Goal: Task Accomplishment & Management: Use online tool/utility

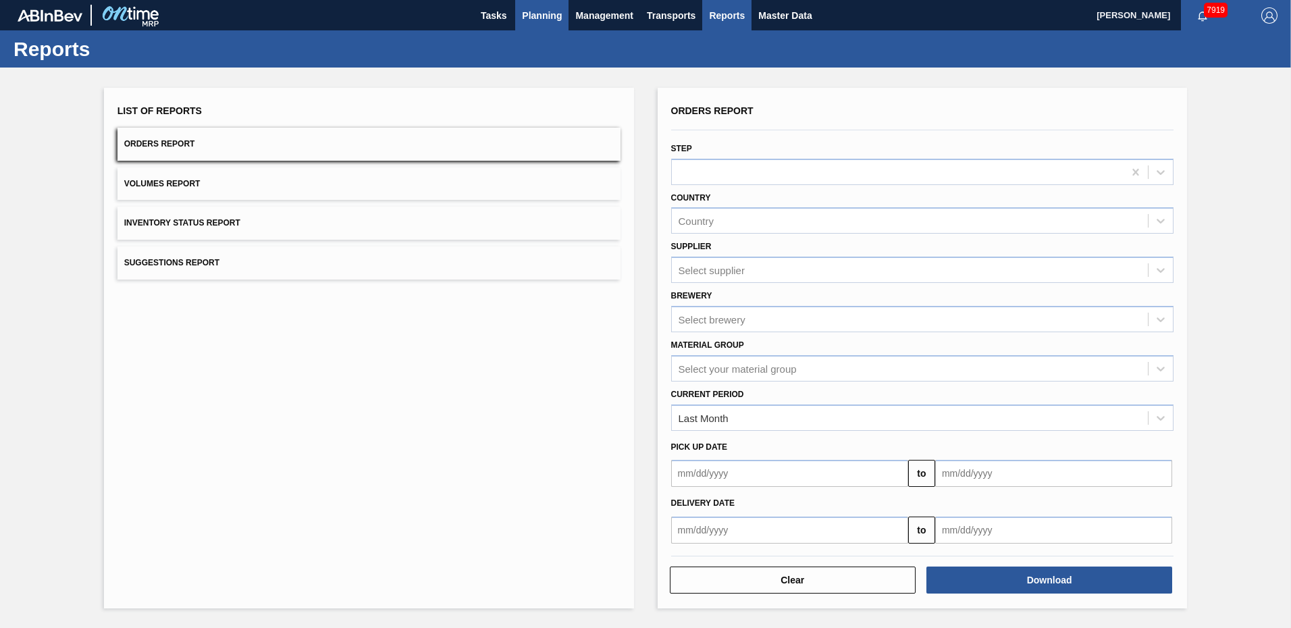
click at [544, 18] on span "Planning" at bounding box center [542, 15] width 40 height 16
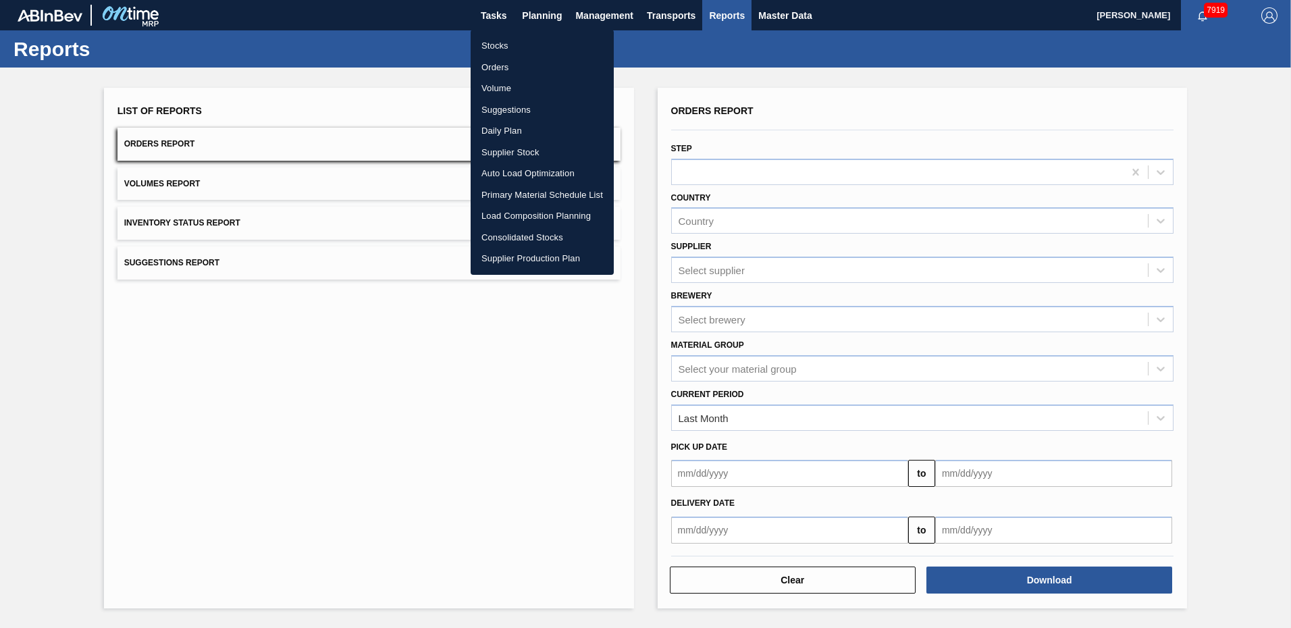
click at [507, 110] on li "Suggestions" at bounding box center [541, 110] width 143 height 22
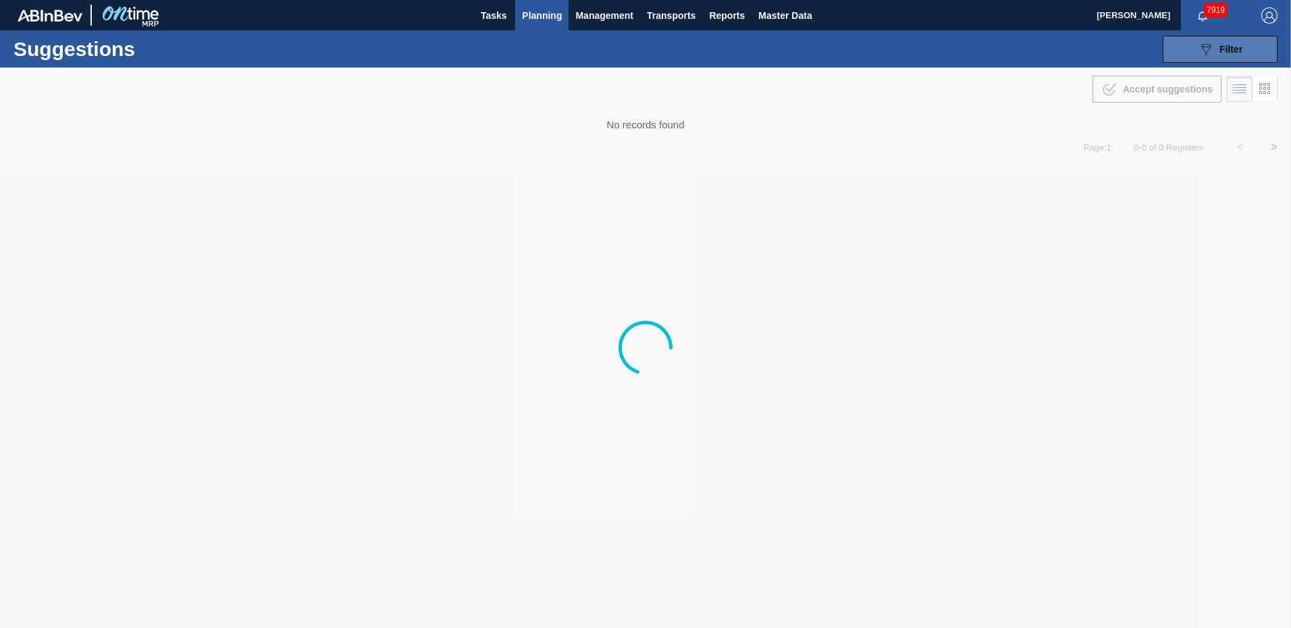
type from "08/12/2025"
type to "08/29/2025"
click at [1214, 43] on div "089F7B8B-B2A5-4AFE-B5C0-19BA573D28AC Filter" at bounding box center [1219, 49] width 45 height 16
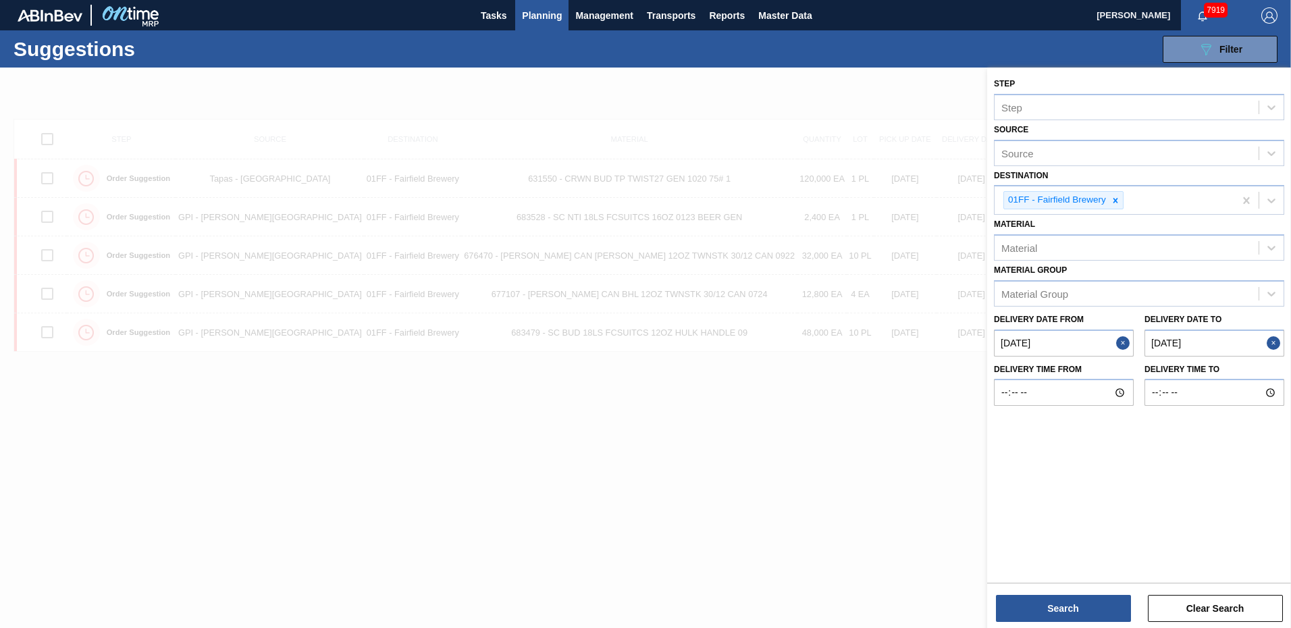
click at [1209, 342] on to "08/29/2025" at bounding box center [1214, 342] width 140 height 27
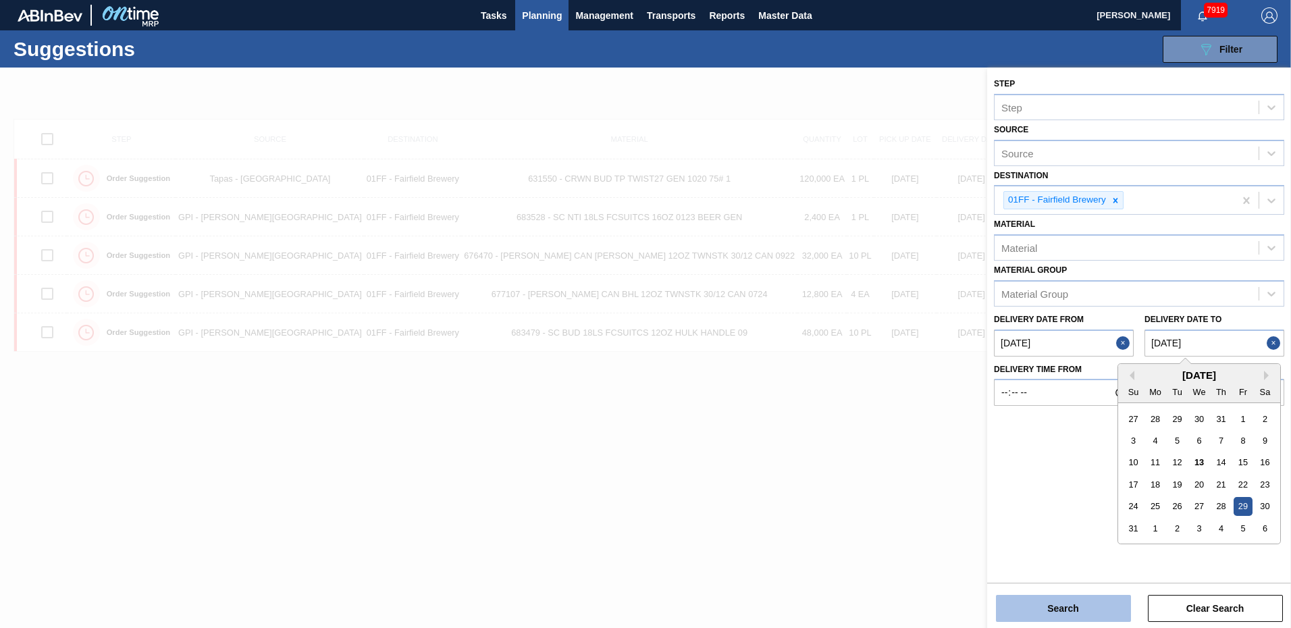
click at [1072, 599] on button "Search" at bounding box center [1063, 608] width 135 height 27
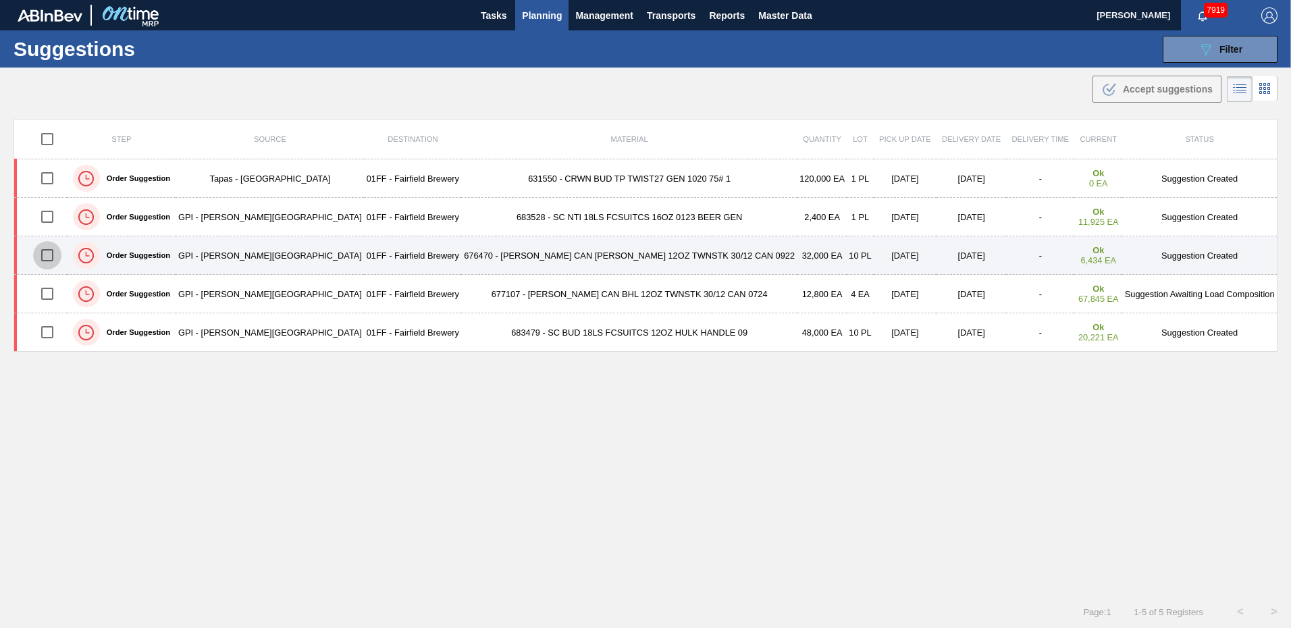
click at [52, 254] on input "checkbox" at bounding box center [47, 255] width 28 height 28
checkbox input "true"
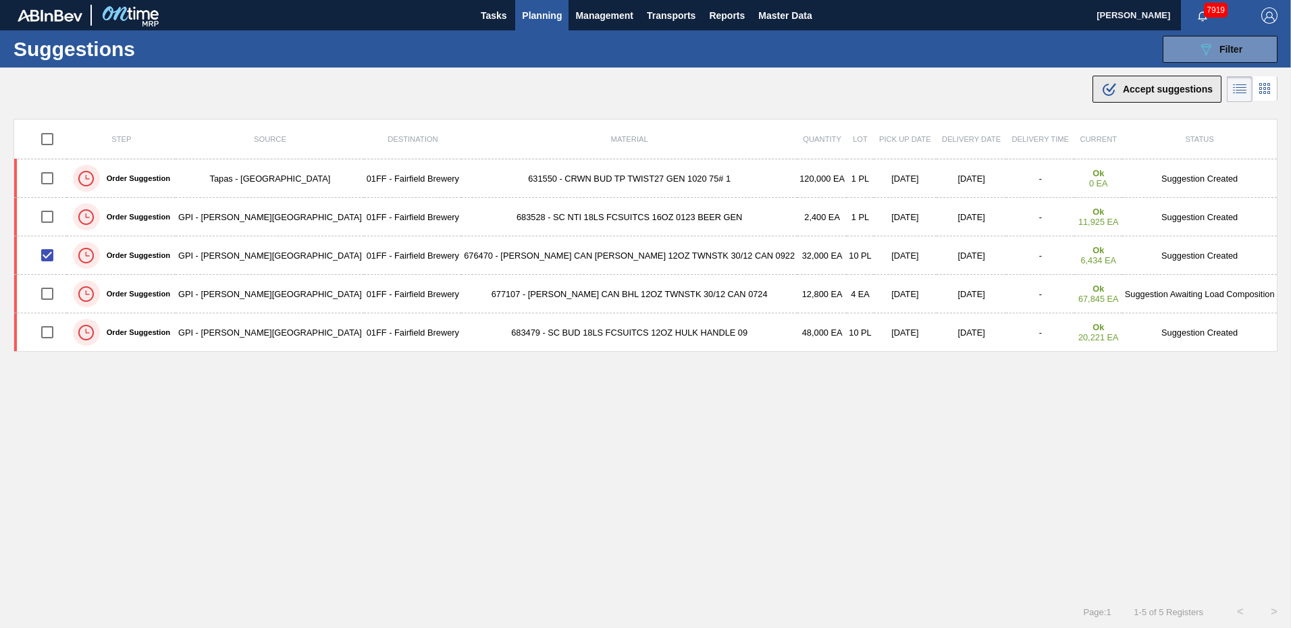
click at [1162, 94] on span "Accept suggestions" at bounding box center [1167, 89] width 90 height 11
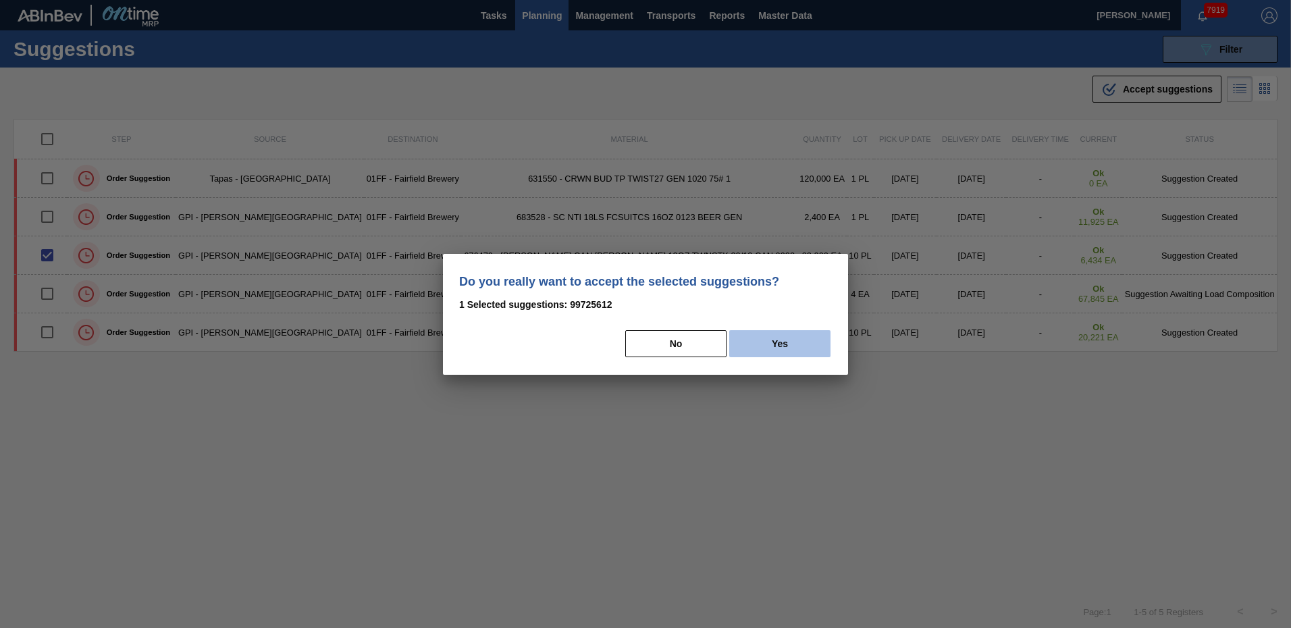
click at [802, 344] on button "Yes" at bounding box center [779, 343] width 101 height 27
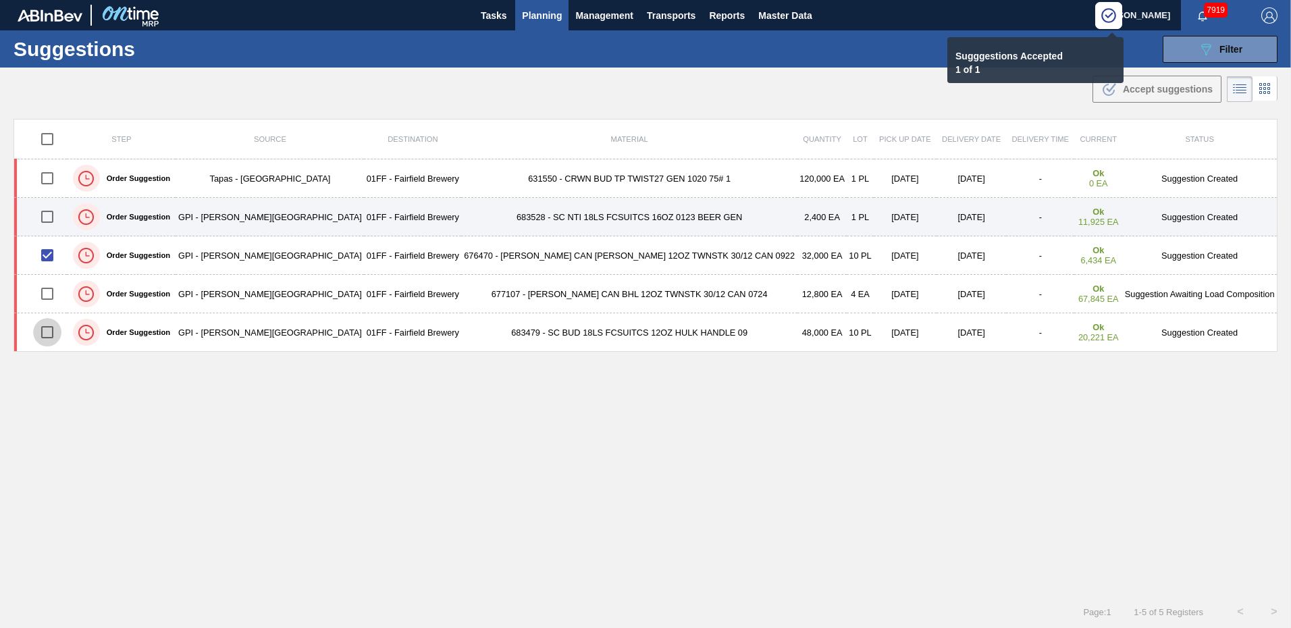
drag, startPoint x: 50, startPoint y: 332, endPoint x: 348, endPoint y: 225, distance: 316.2
click at [49, 331] on input "checkbox" at bounding box center [47, 332] width 28 height 28
checkbox input "true"
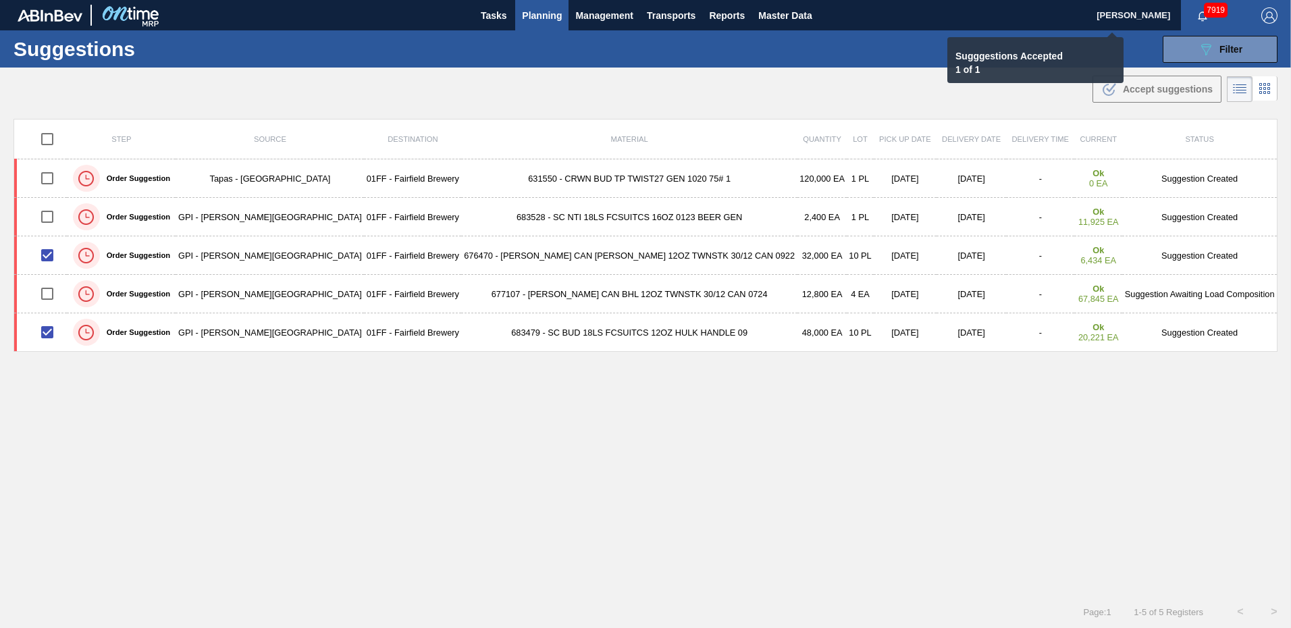
checkbox input "false"
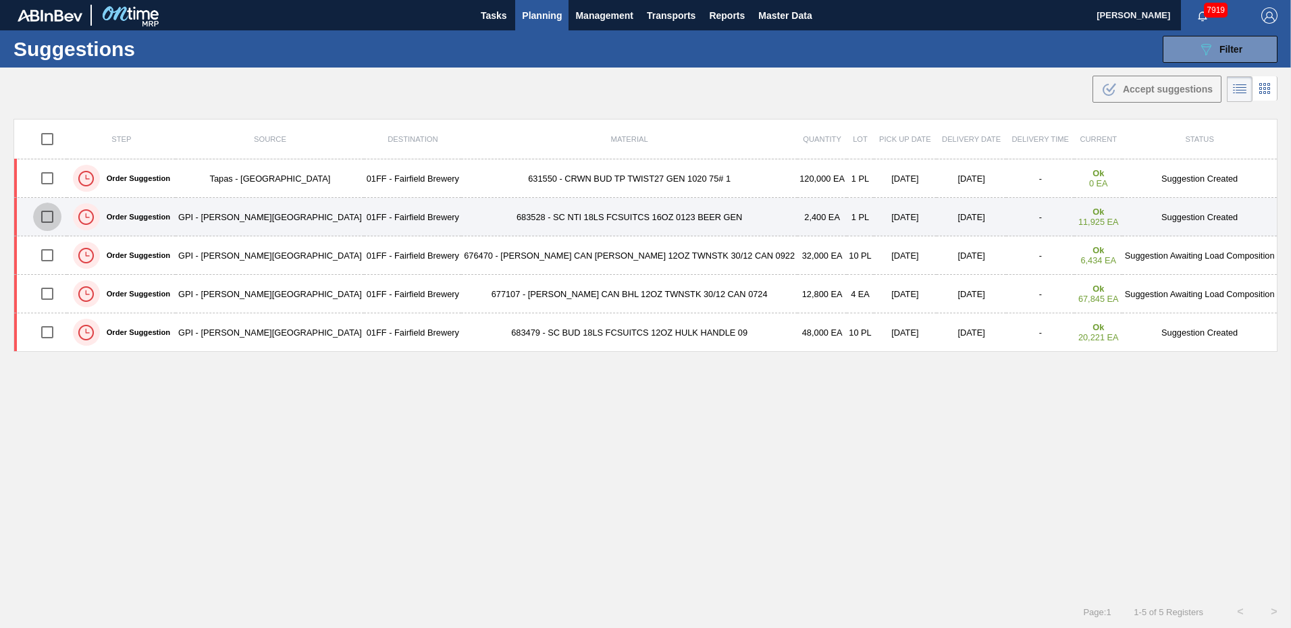
click at [51, 216] on input "checkbox" at bounding box center [47, 216] width 28 height 28
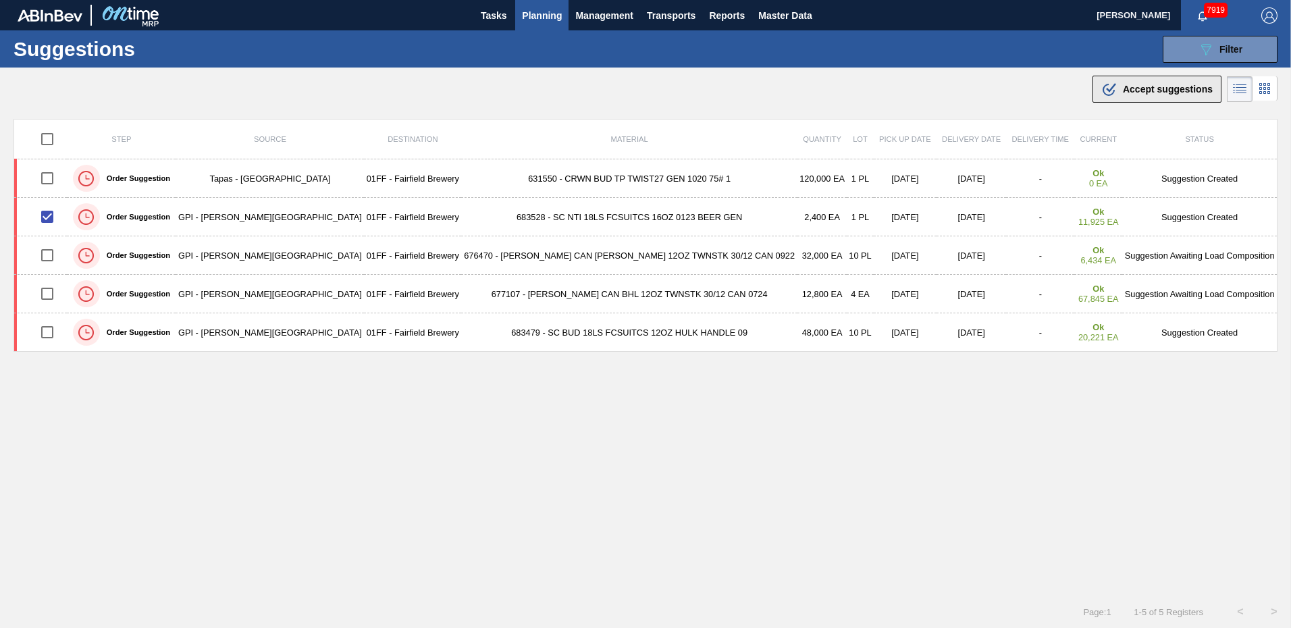
click at [1166, 90] on span "Accept suggestions" at bounding box center [1167, 89] width 90 height 11
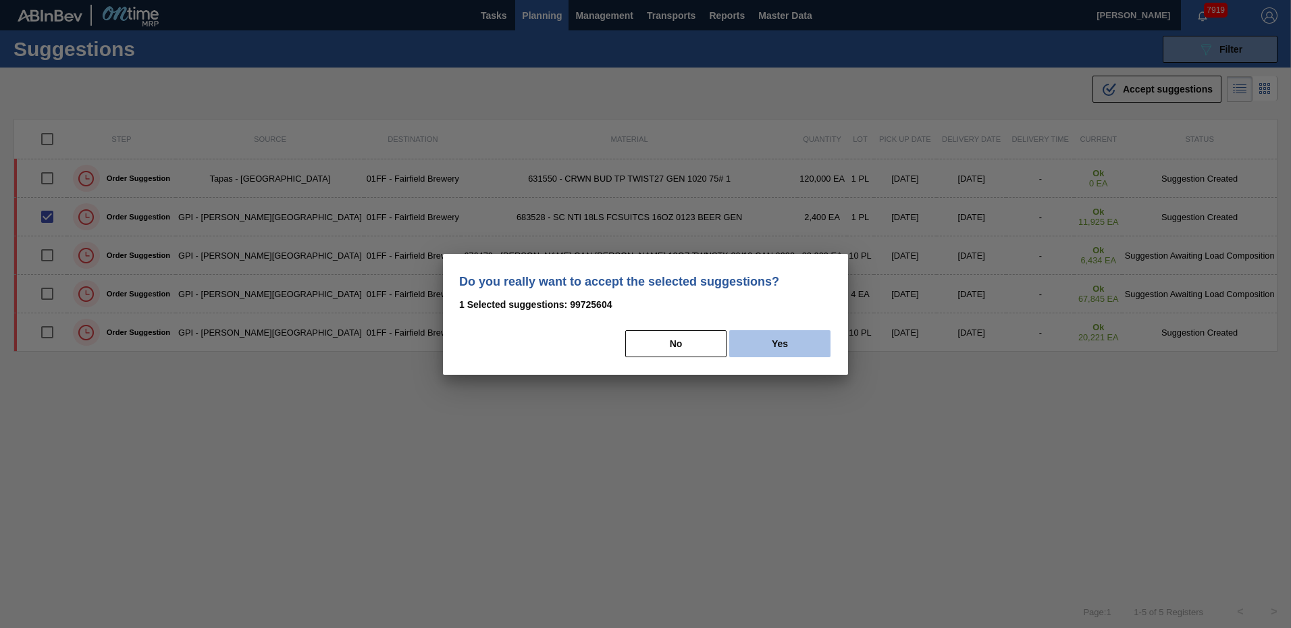
click at [762, 345] on button "Yes" at bounding box center [779, 343] width 101 height 27
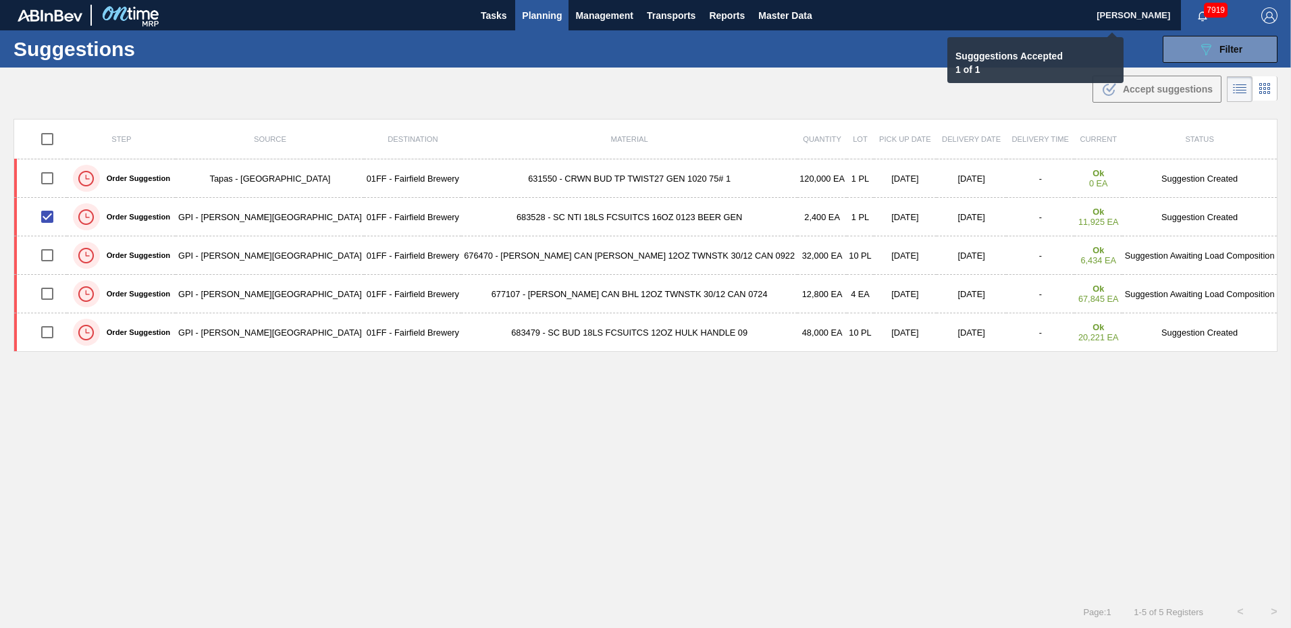
checkbox input "false"
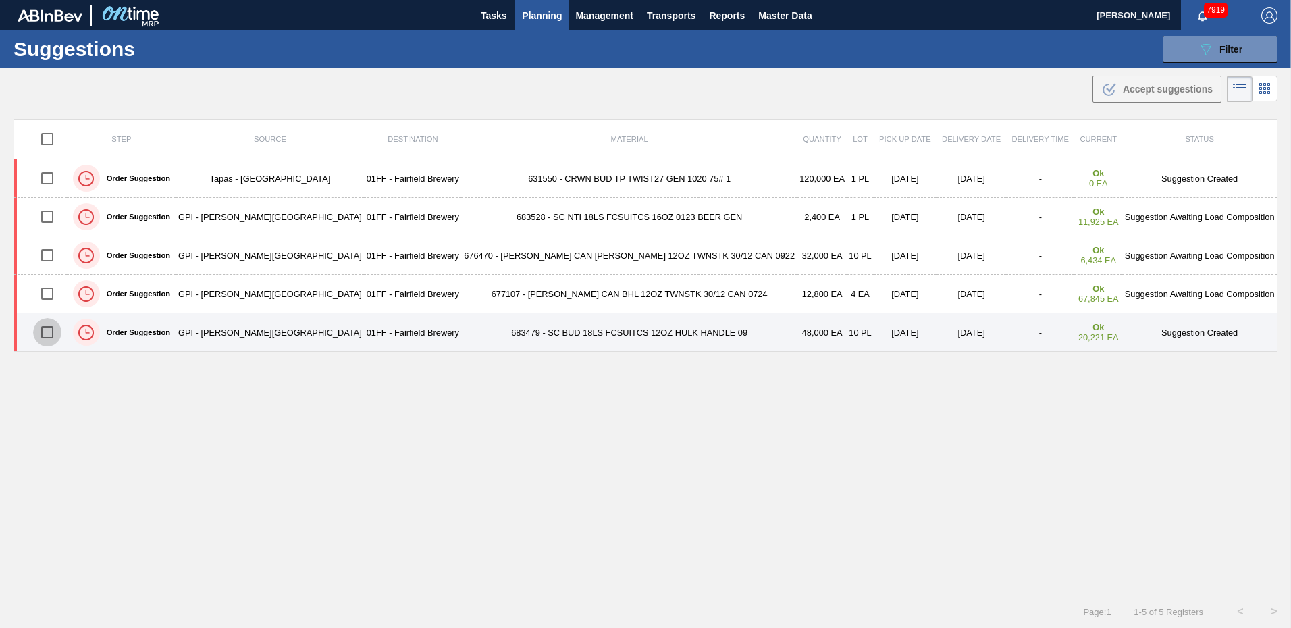
click at [54, 329] on input "checkbox" at bounding box center [47, 332] width 28 height 28
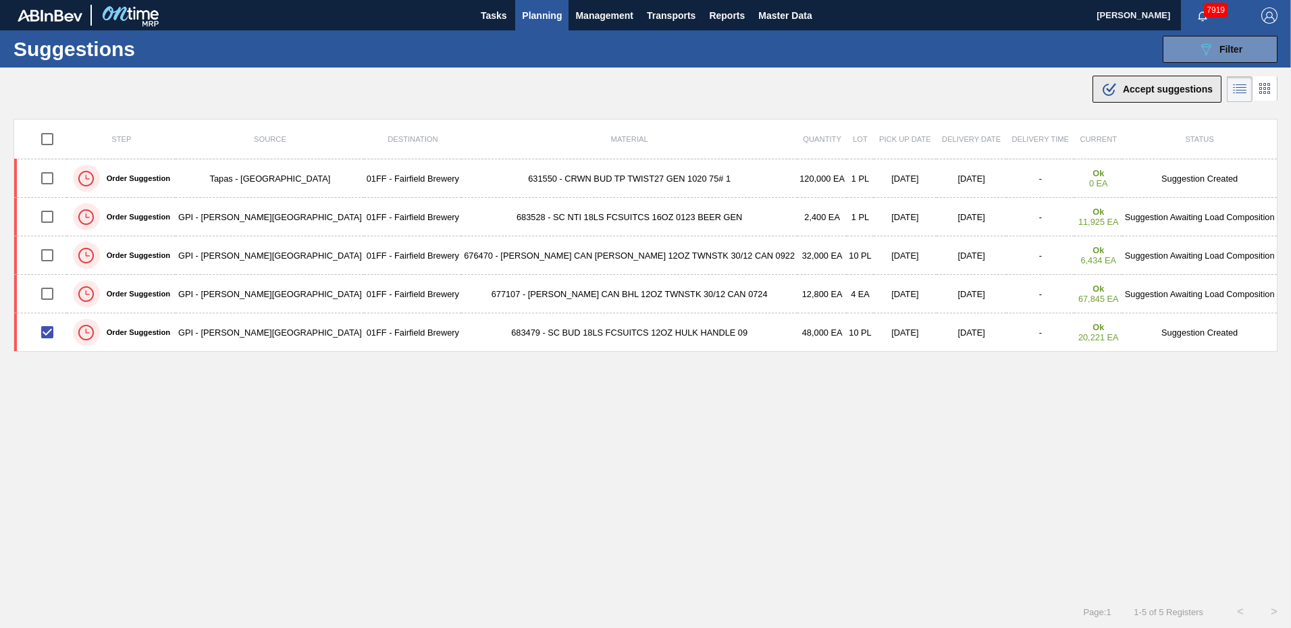
click at [1164, 88] on span "Accept suggestions" at bounding box center [1167, 89] width 90 height 11
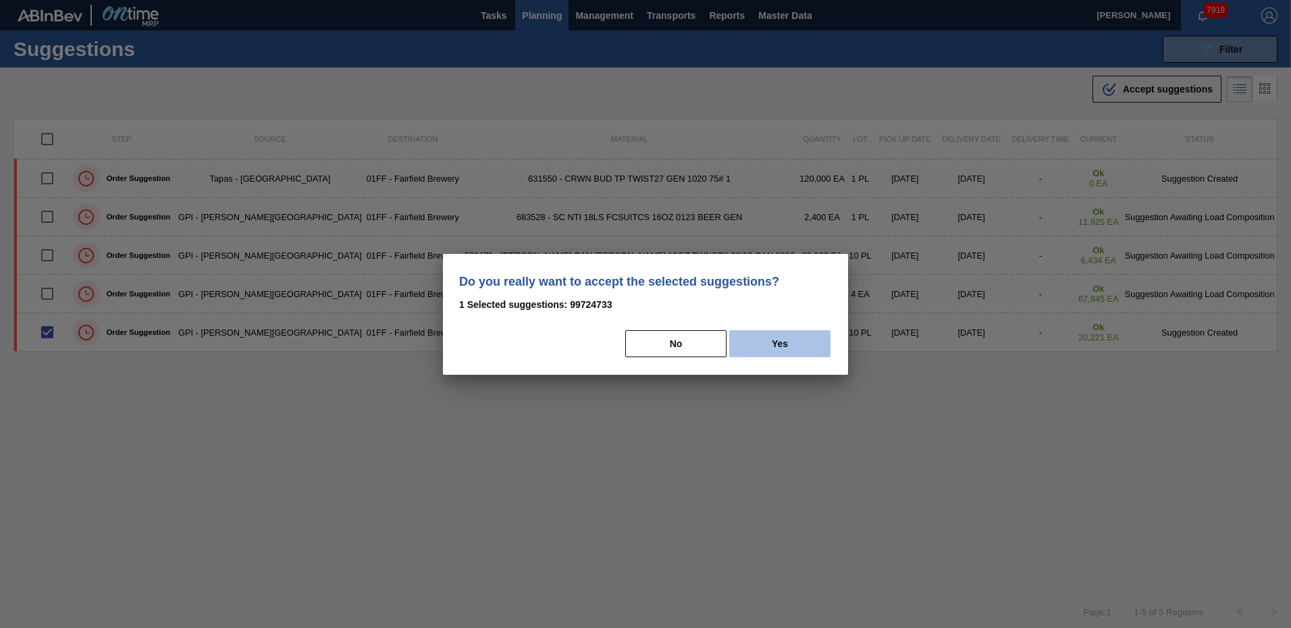
click at [768, 350] on button "Yes" at bounding box center [779, 343] width 101 height 27
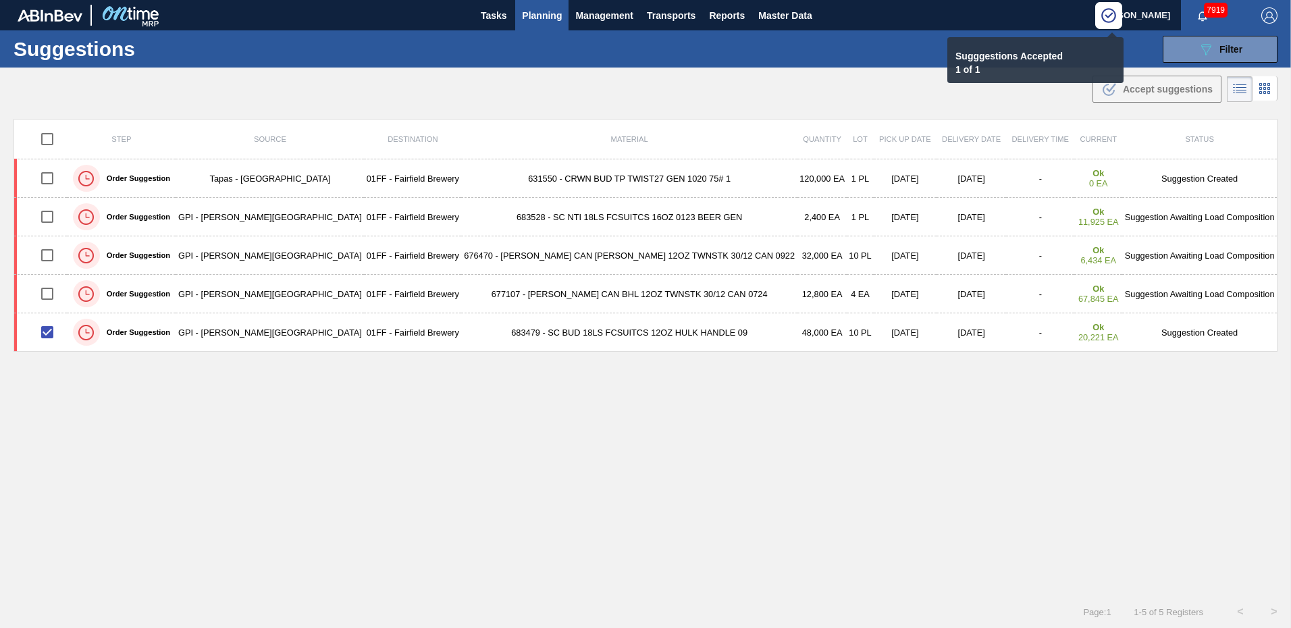
click at [1039, 431] on div "Step Source Destination Material Quantity Lot Pick up Date Delivery Date Delive…" at bounding box center [645, 345] width 1264 height 452
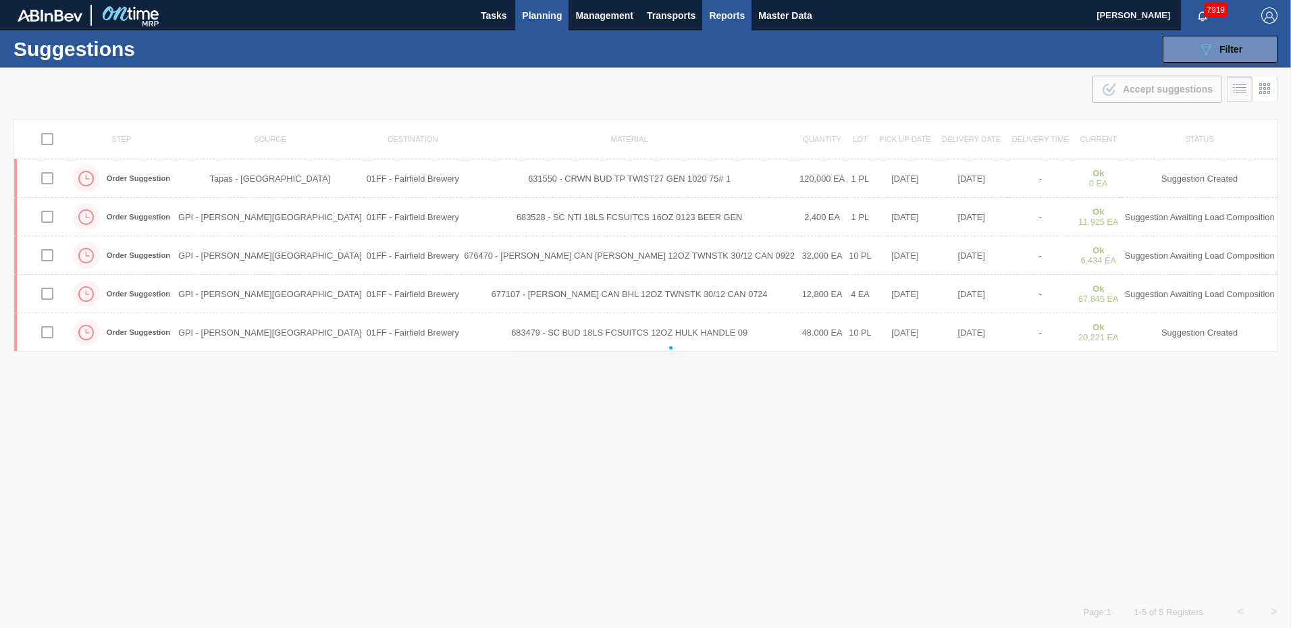
checkbox input "false"
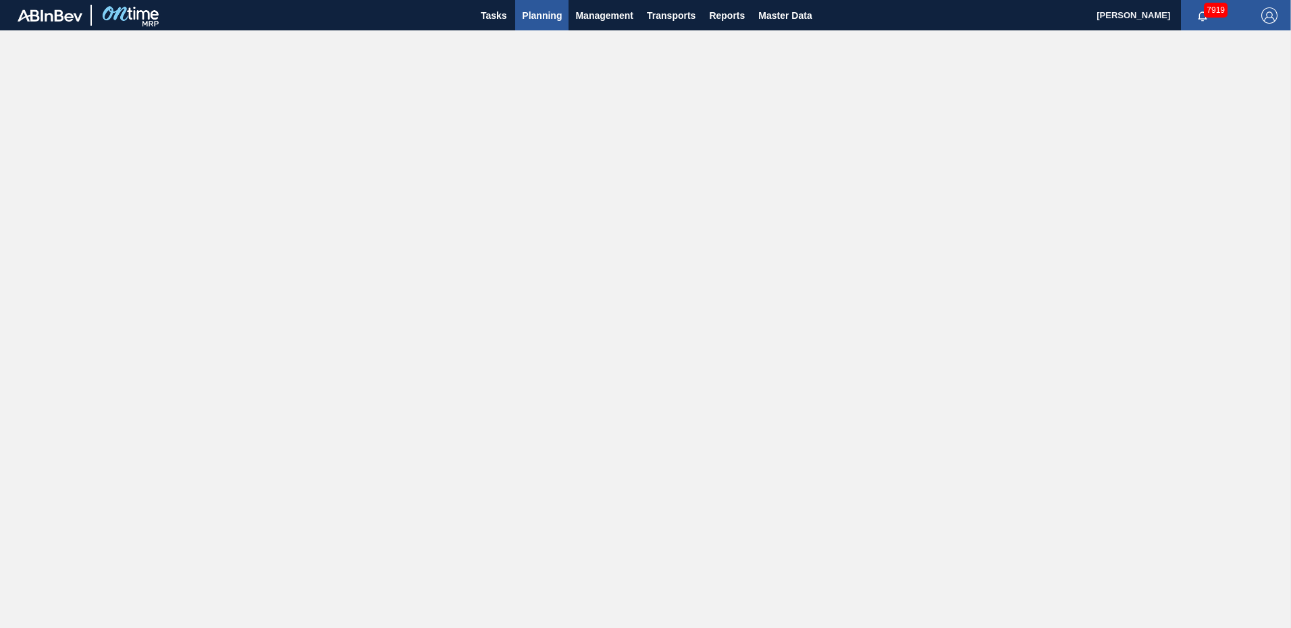
click at [550, 16] on span "Planning" at bounding box center [542, 15] width 40 height 16
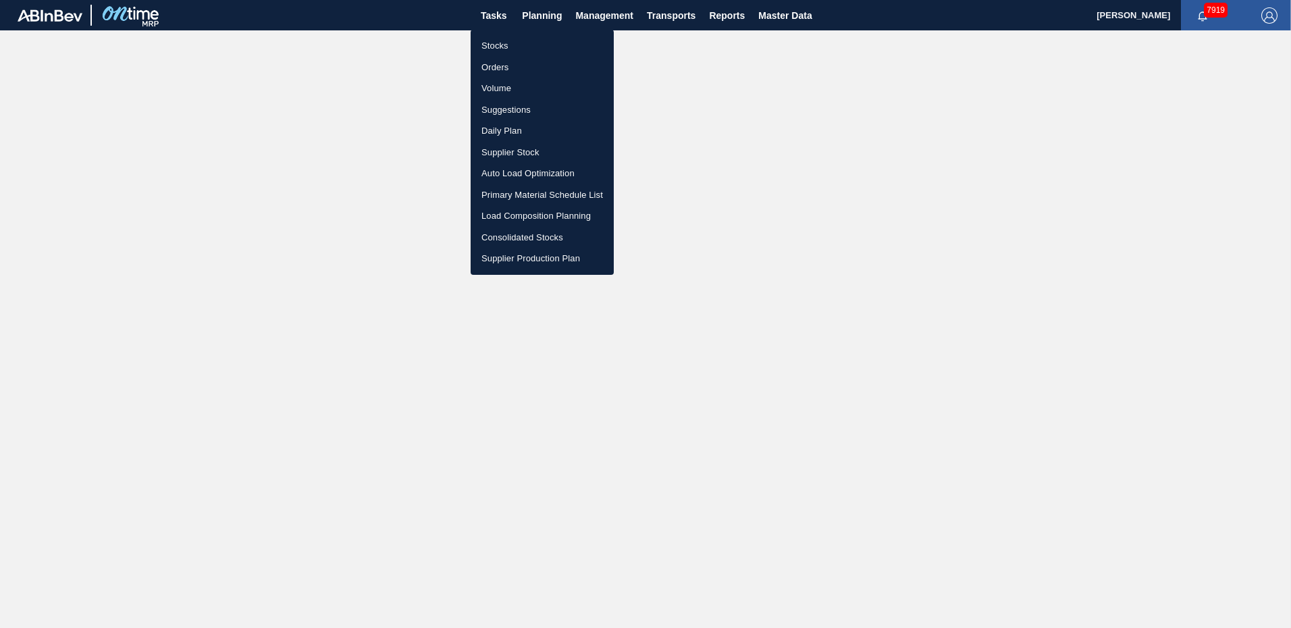
click at [516, 219] on li "Load Composition Planning" at bounding box center [541, 216] width 143 height 22
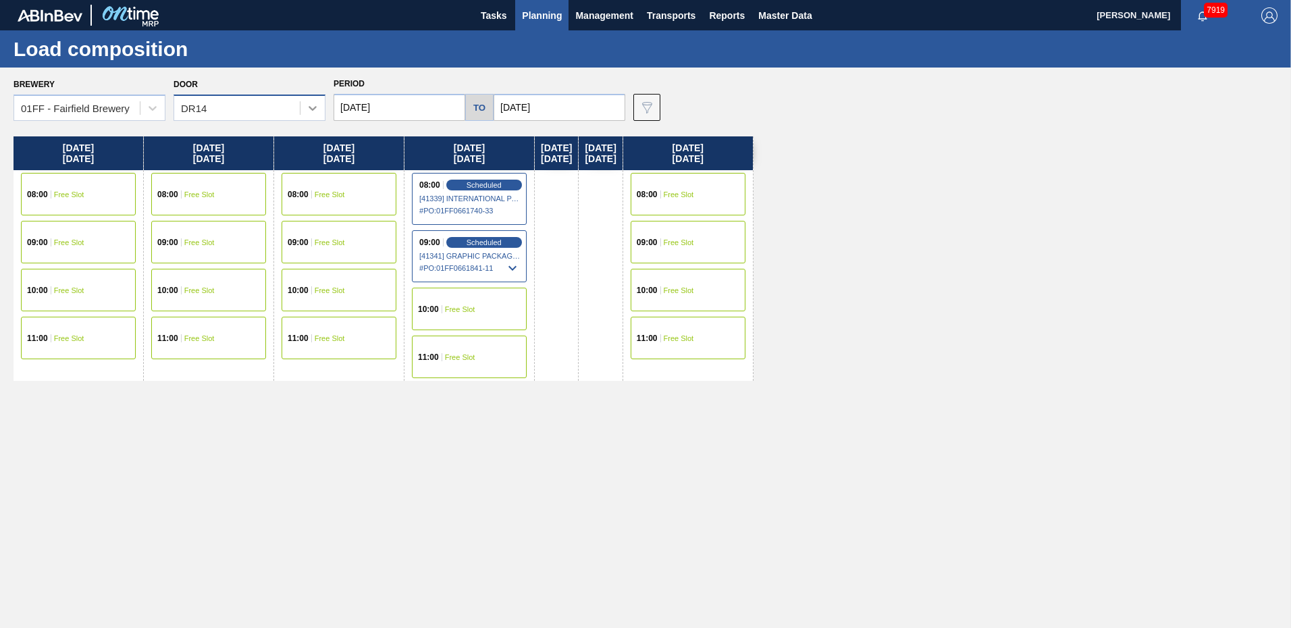
click at [308, 112] on icon at bounding box center [312, 107] width 13 height 13
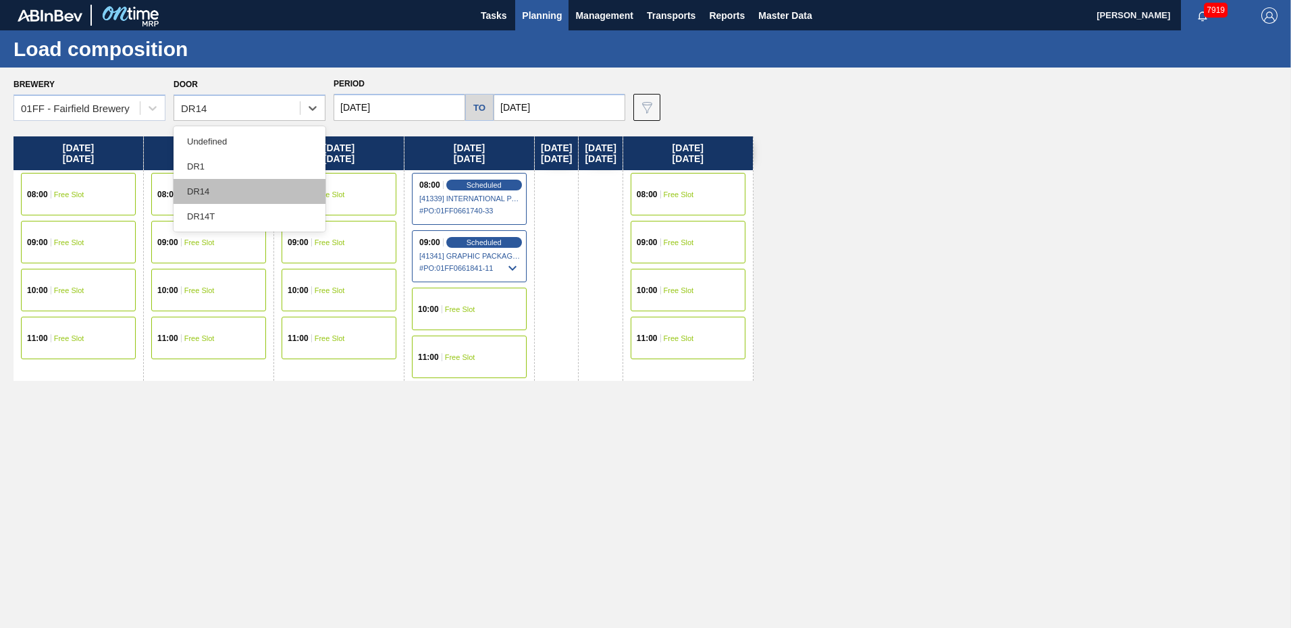
click at [200, 189] on div "DR14" at bounding box center [249, 191] width 152 height 25
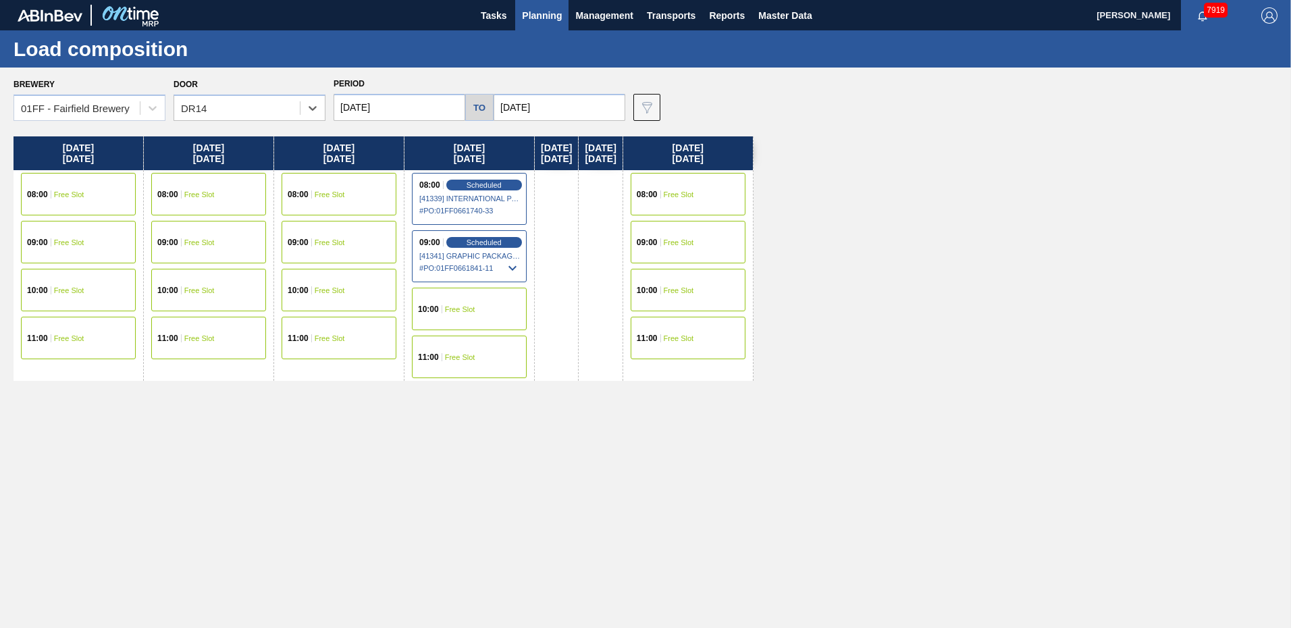
click at [308, 342] on span "11:00" at bounding box center [298, 338] width 21 height 8
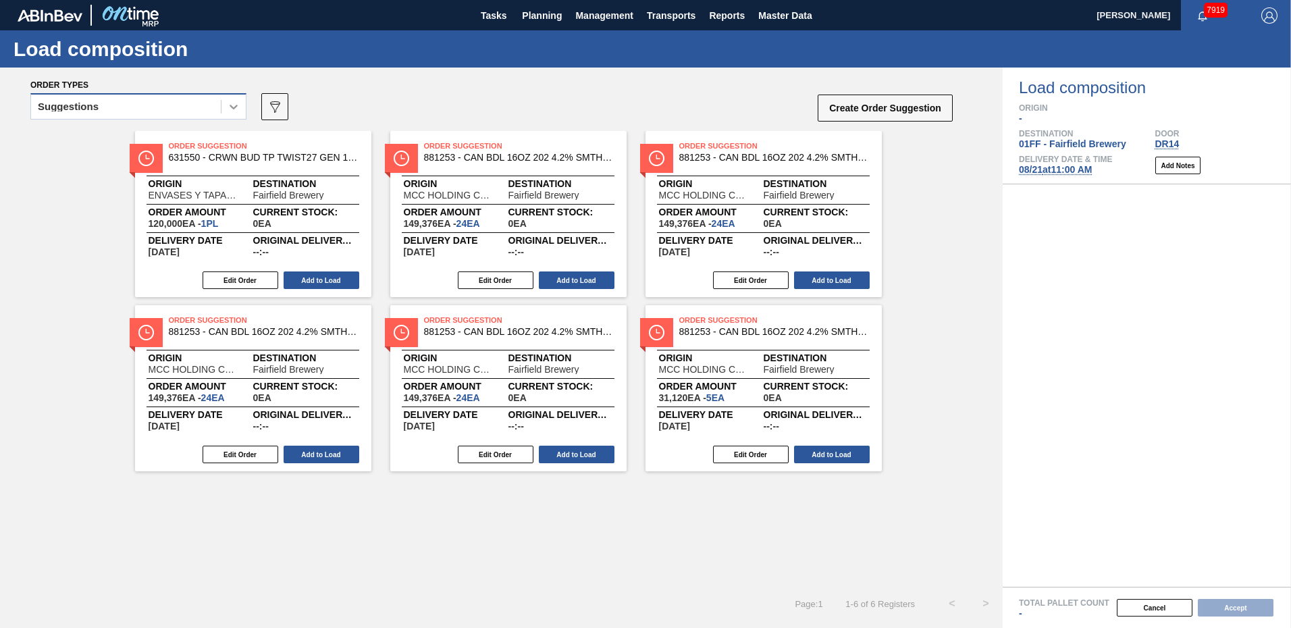
click at [234, 110] on icon at bounding box center [233, 106] width 13 height 13
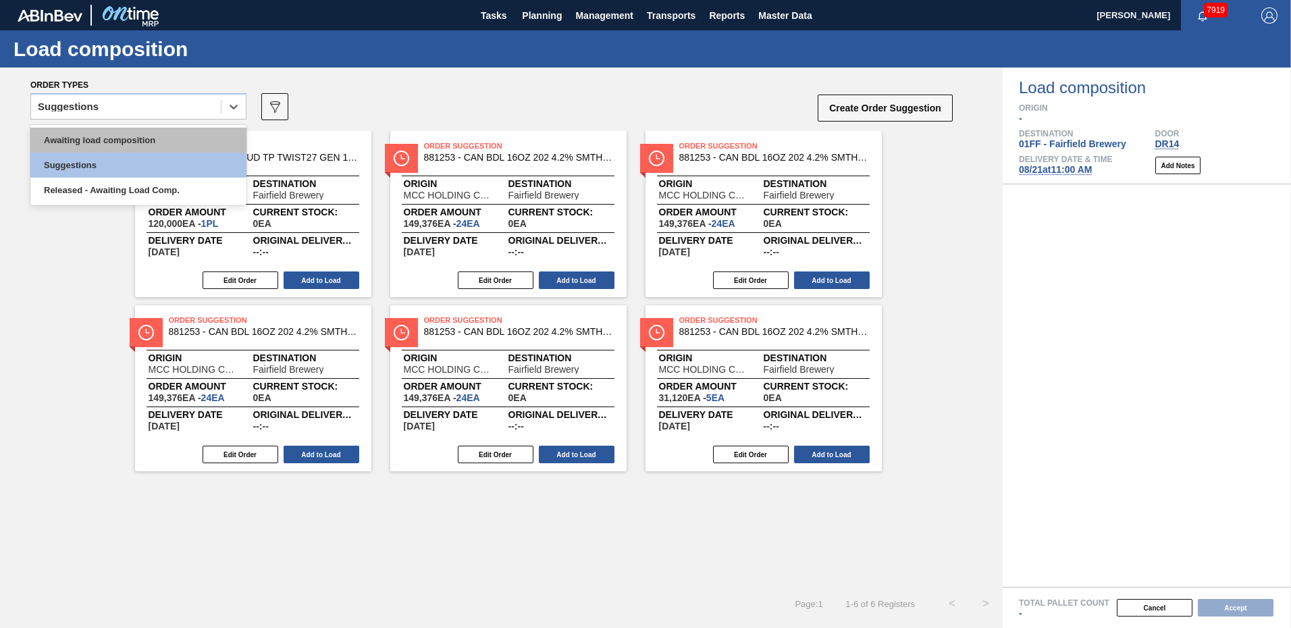
click at [178, 148] on div "Awaiting load composition" at bounding box center [138, 140] width 216 height 25
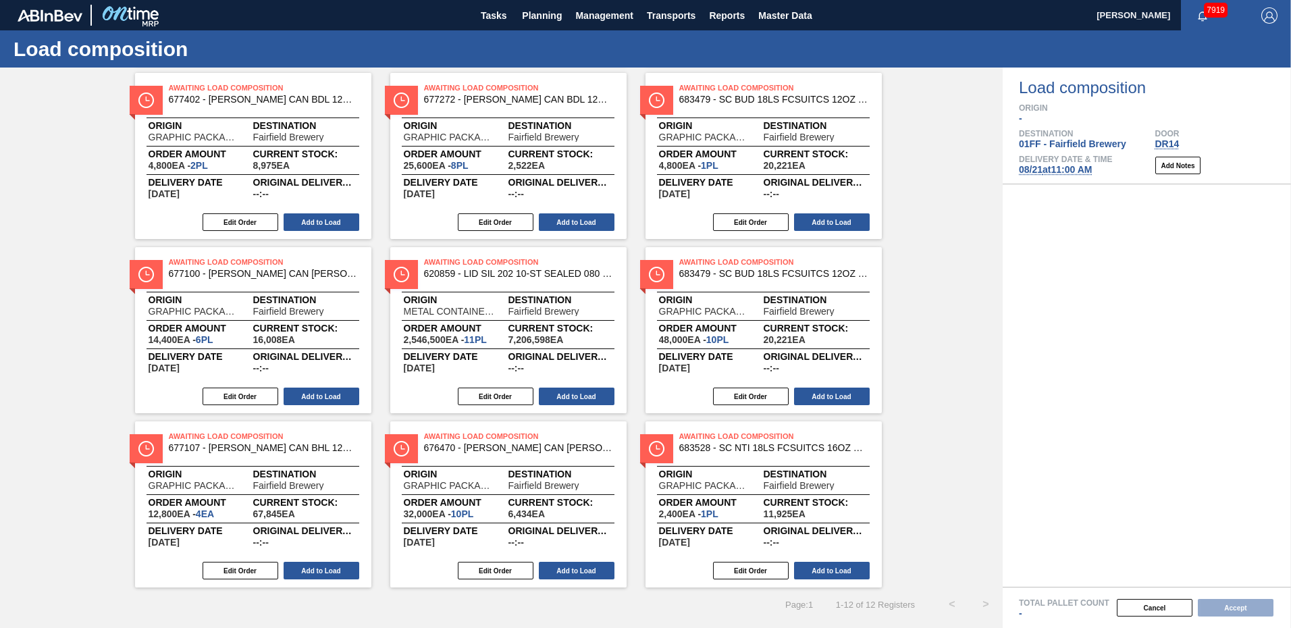
scroll to position [97, 0]
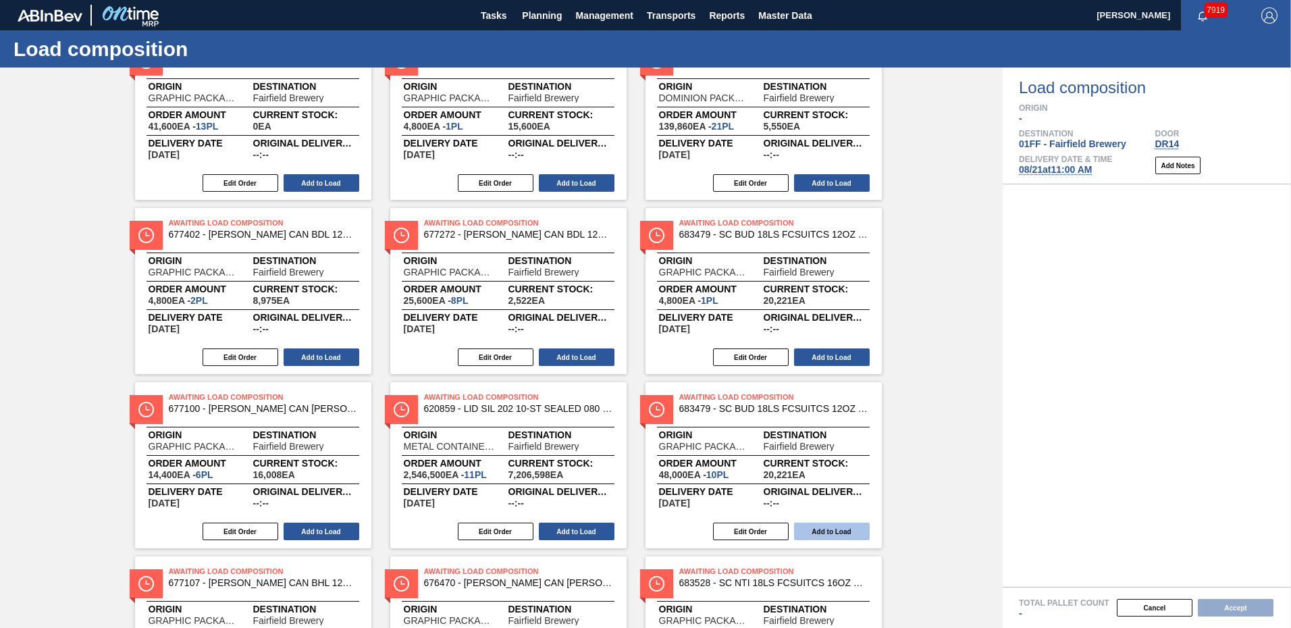
click at [817, 531] on button "Add to Load" at bounding box center [832, 531] width 76 height 18
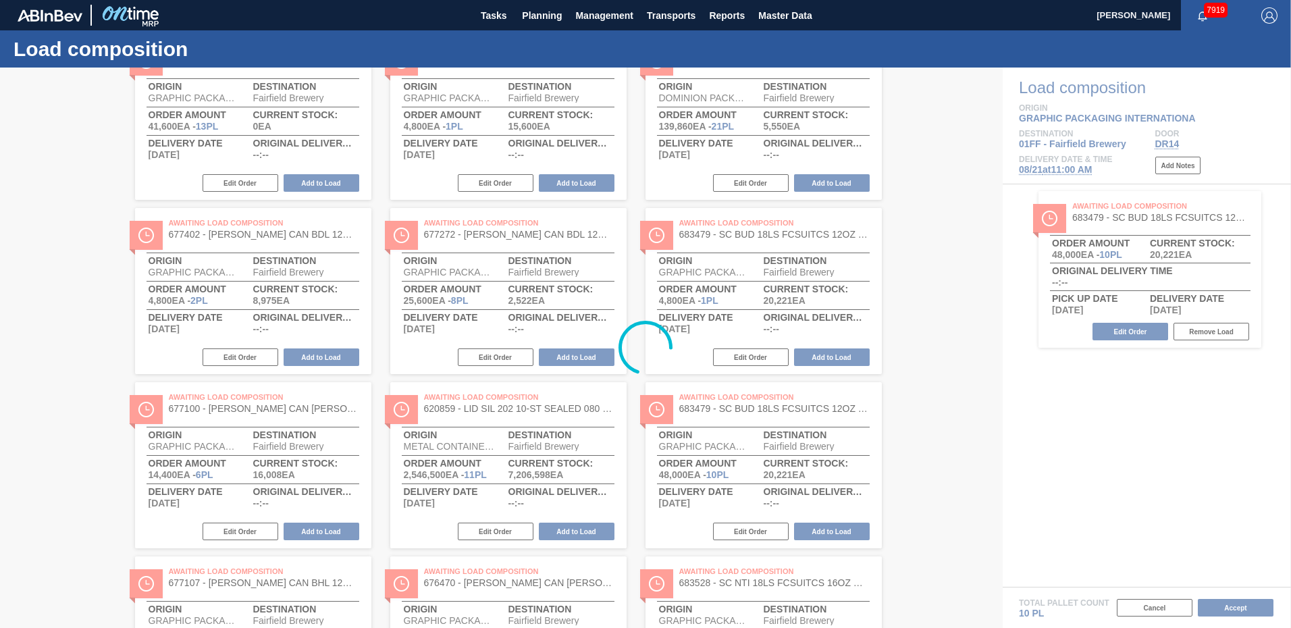
scroll to position [58, 0]
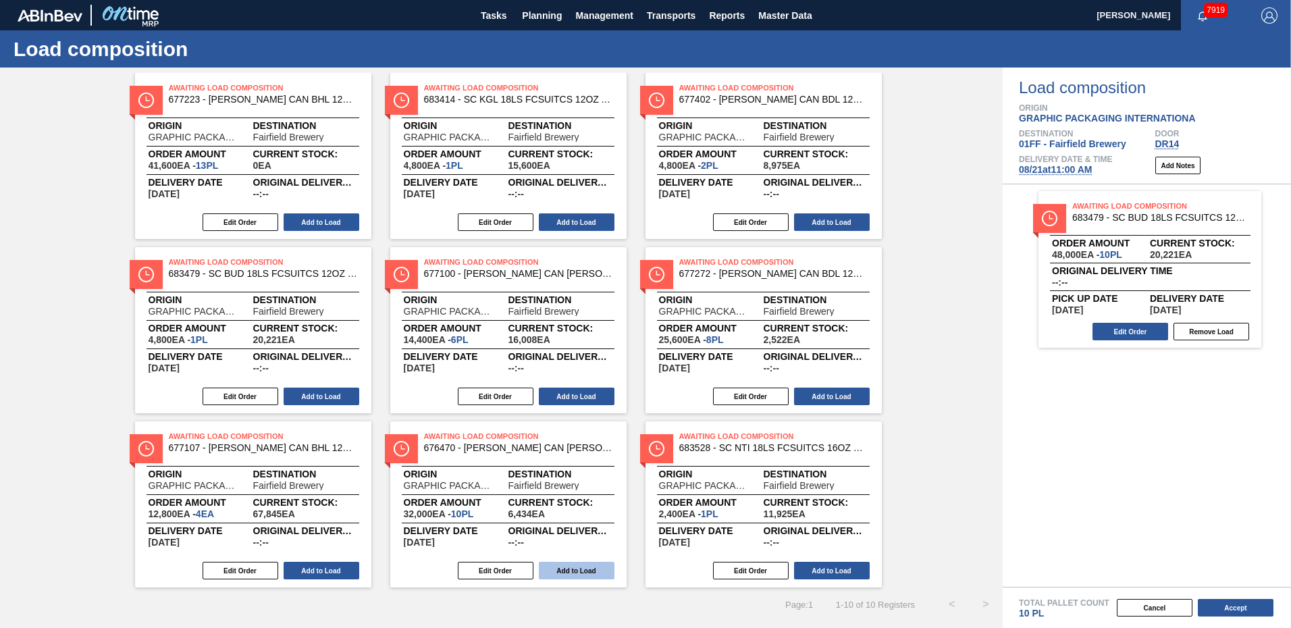
click at [576, 564] on button "Add to Load" at bounding box center [577, 571] width 76 height 18
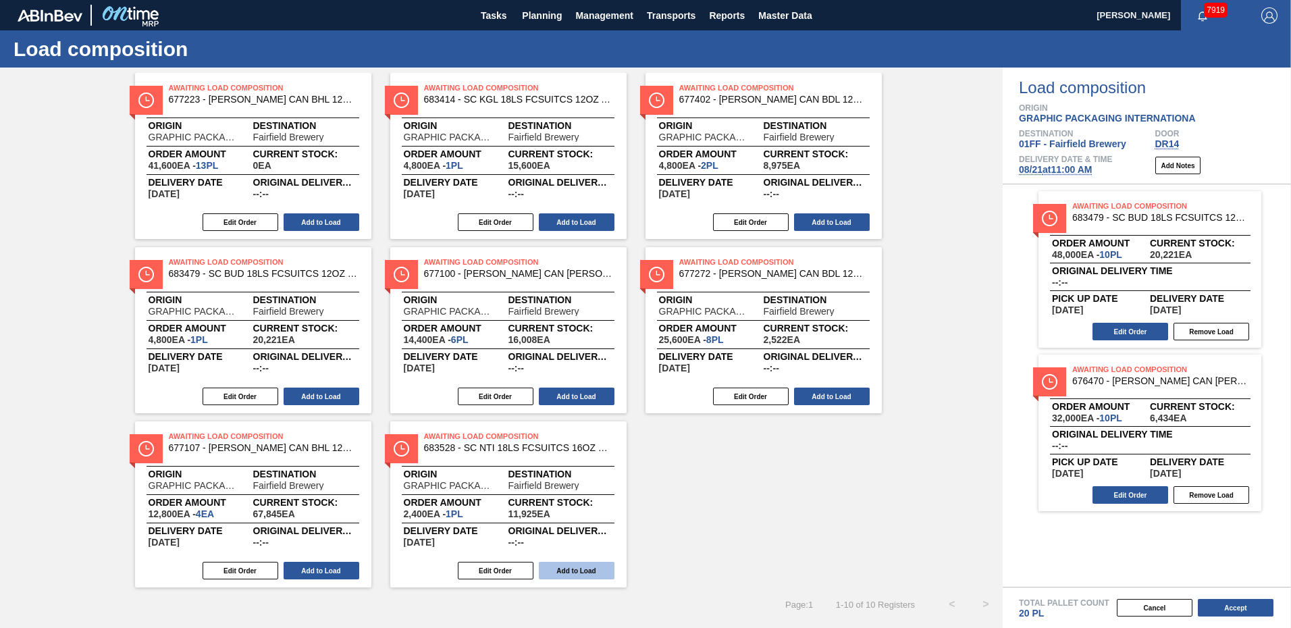
click at [566, 566] on button "Add to Load" at bounding box center [577, 571] width 76 height 18
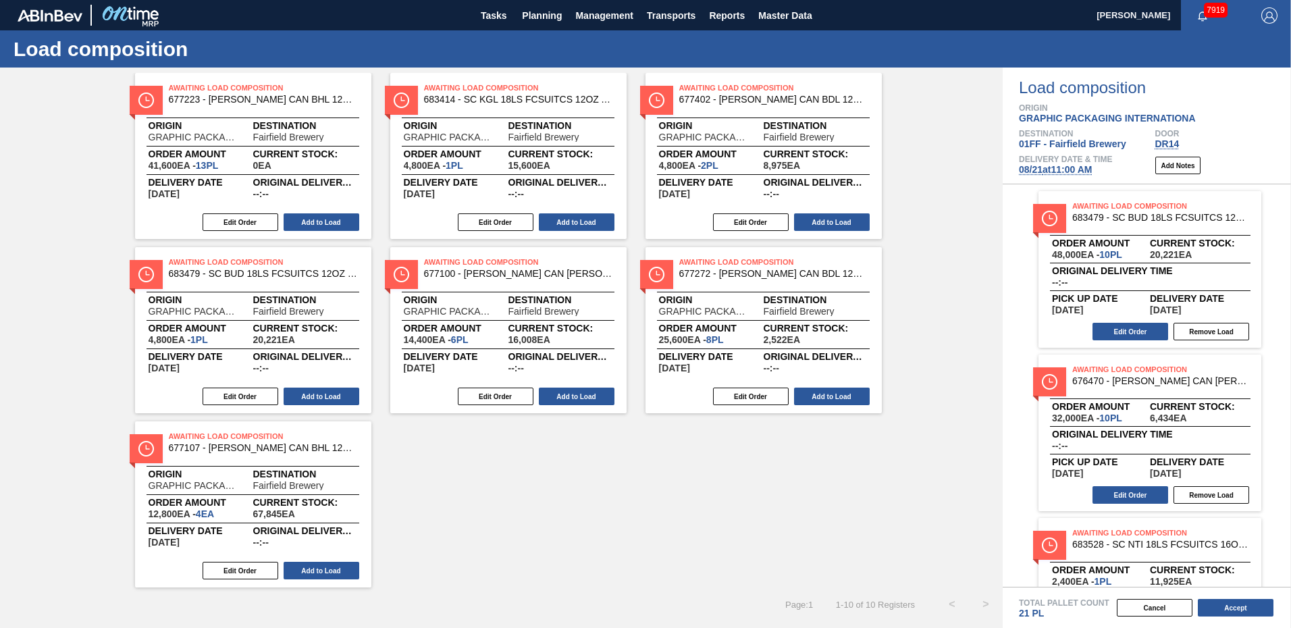
scroll to position [0, 0]
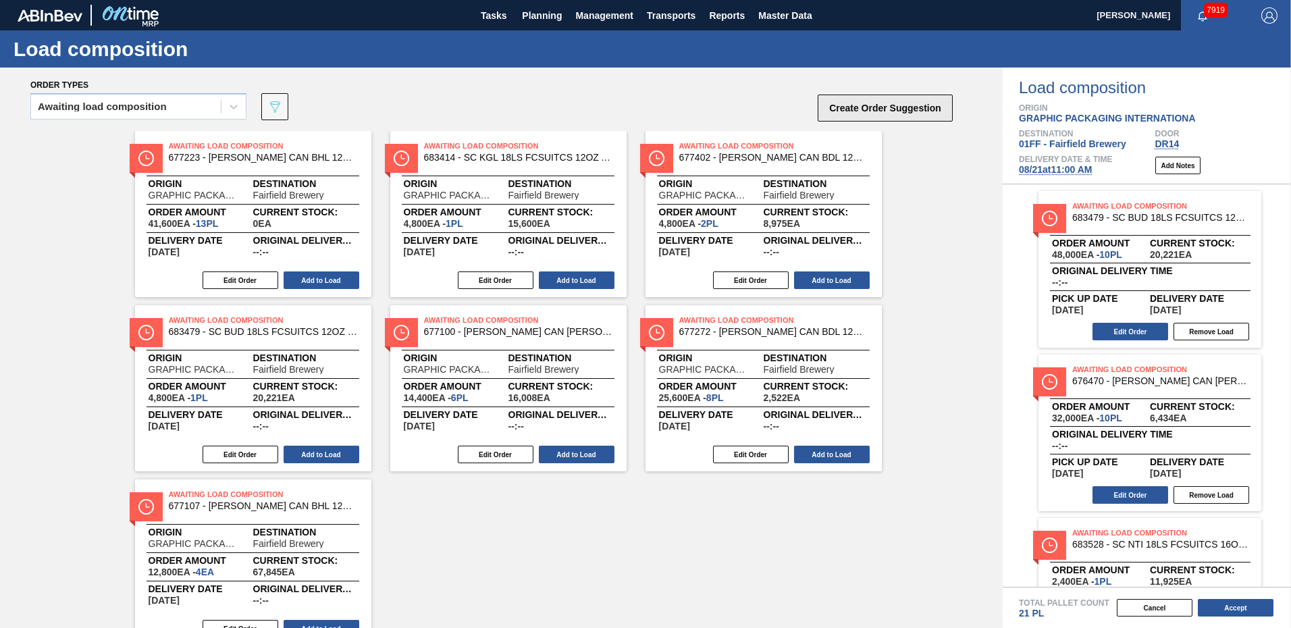
click at [869, 111] on button "Create Order Suggestion" at bounding box center [884, 107] width 135 height 27
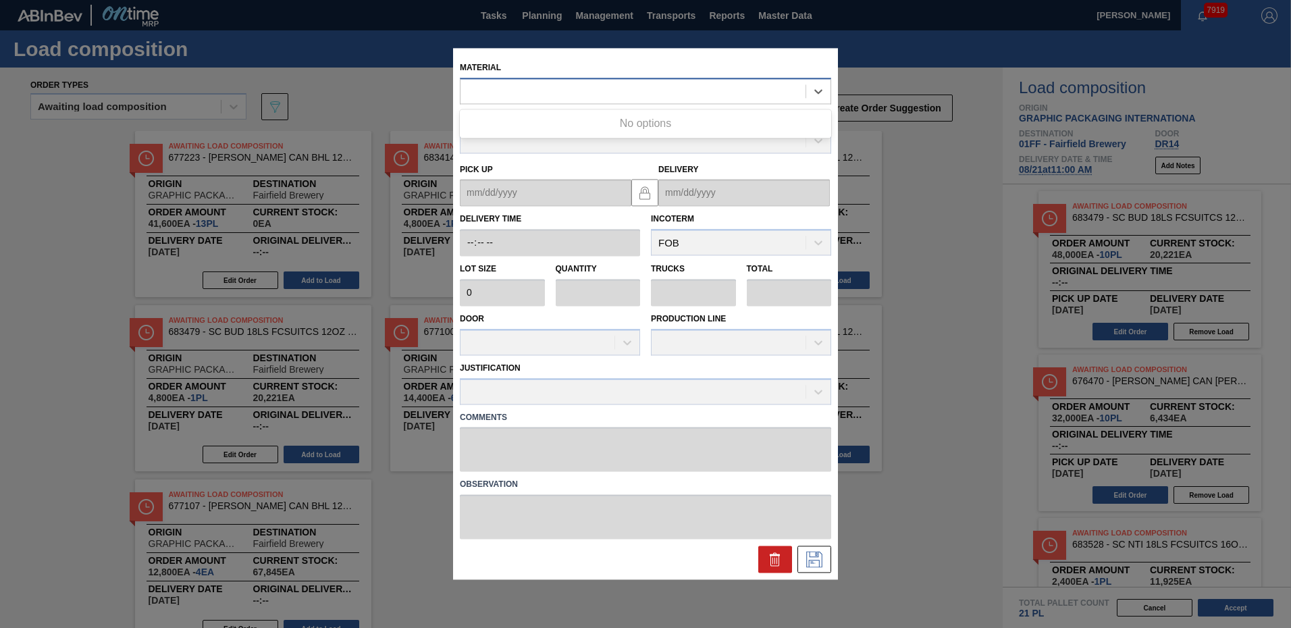
click at [520, 94] on div at bounding box center [632, 92] width 345 height 20
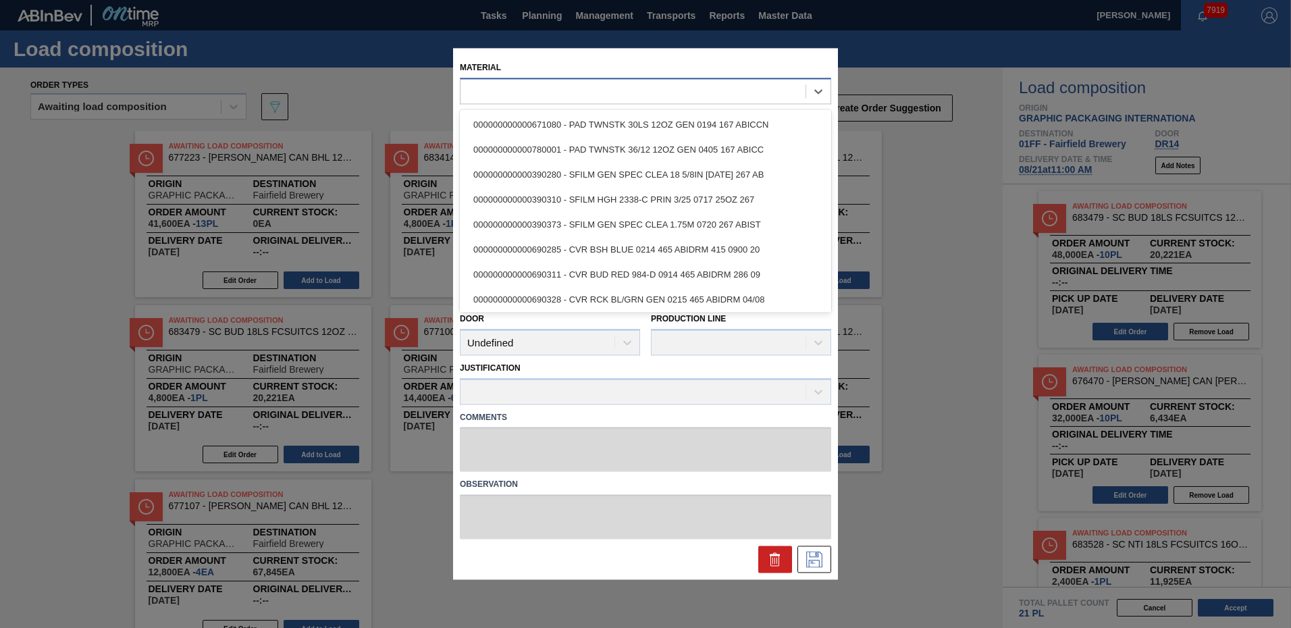
type input "3"
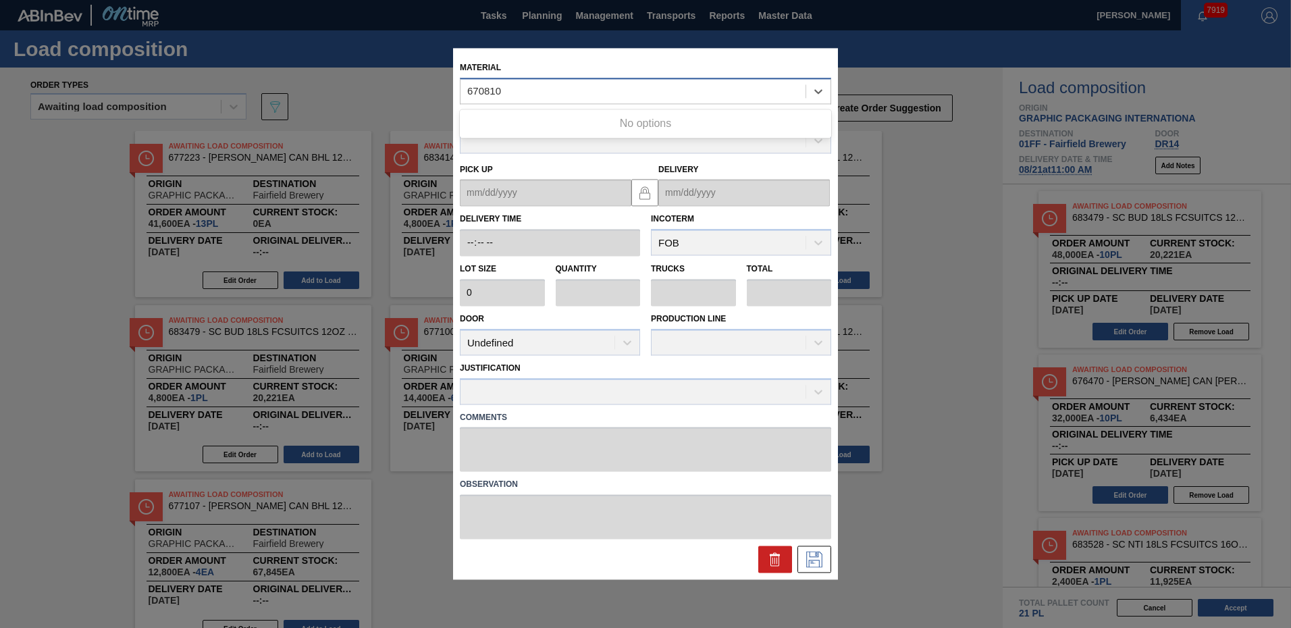
type input "670810"
drag, startPoint x: 520, startPoint y: 93, endPoint x: 277, endPoint y: 92, distance: 243.7
click at [277, 92] on div "Material Select is focused ,type to refine list, press Down to open the menu, S…" at bounding box center [645, 314] width 1291 height 628
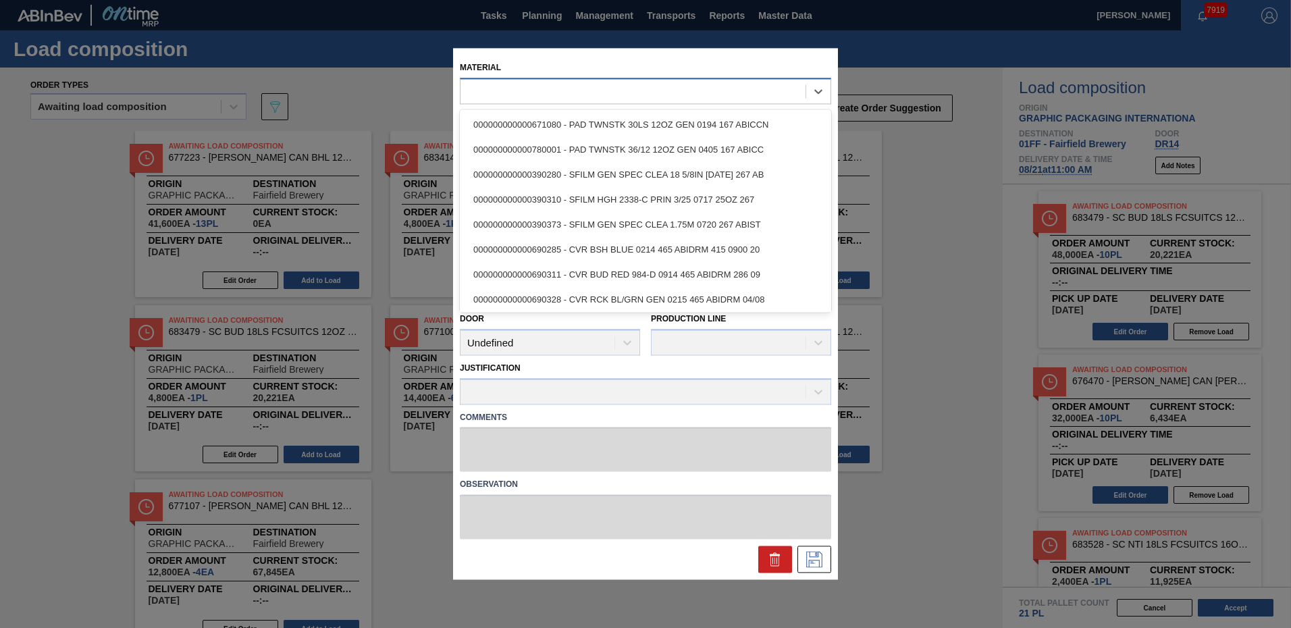
click at [477, 94] on div at bounding box center [632, 92] width 345 height 20
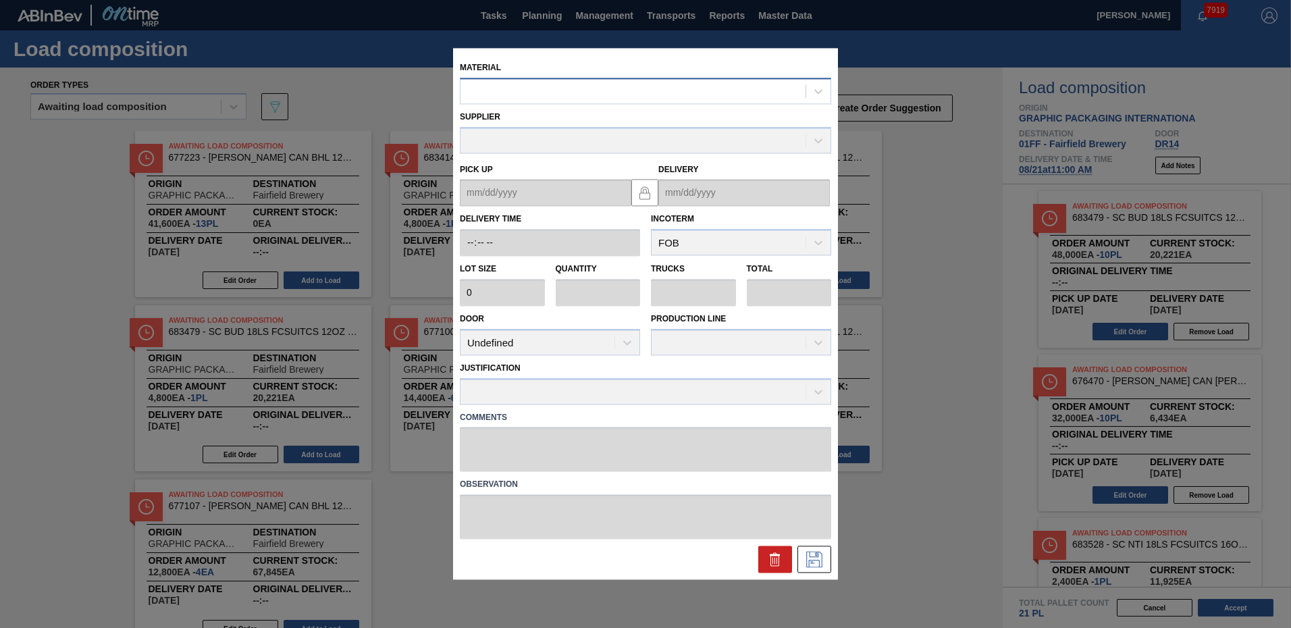
click at [573, 92] on div at bounding box center [632, 92] width 345 height 20
click at [493, 90] on div at bounding box center [632, 92] width 345 height 20
type input "671080"
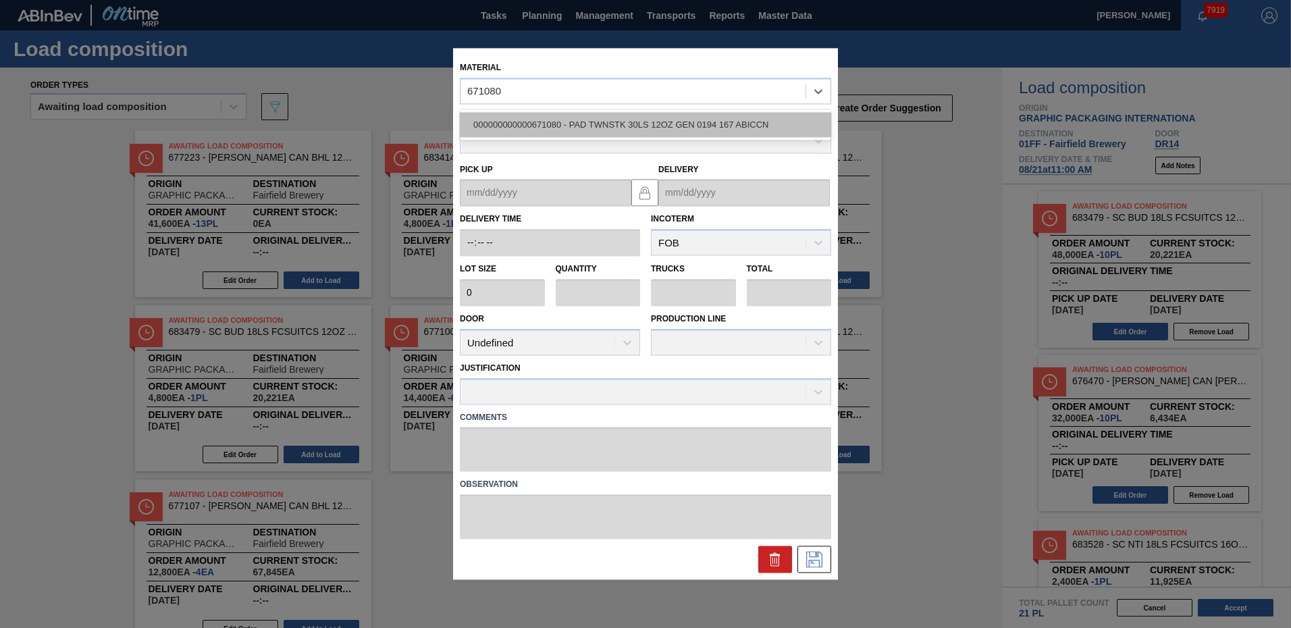
click at [539, 126] on div "000000000000671080 - PAD TWNSTK 30LS 12OZ GEN 0194 167 ABICCN" at bounding box center [645, 124] width 371 height 25
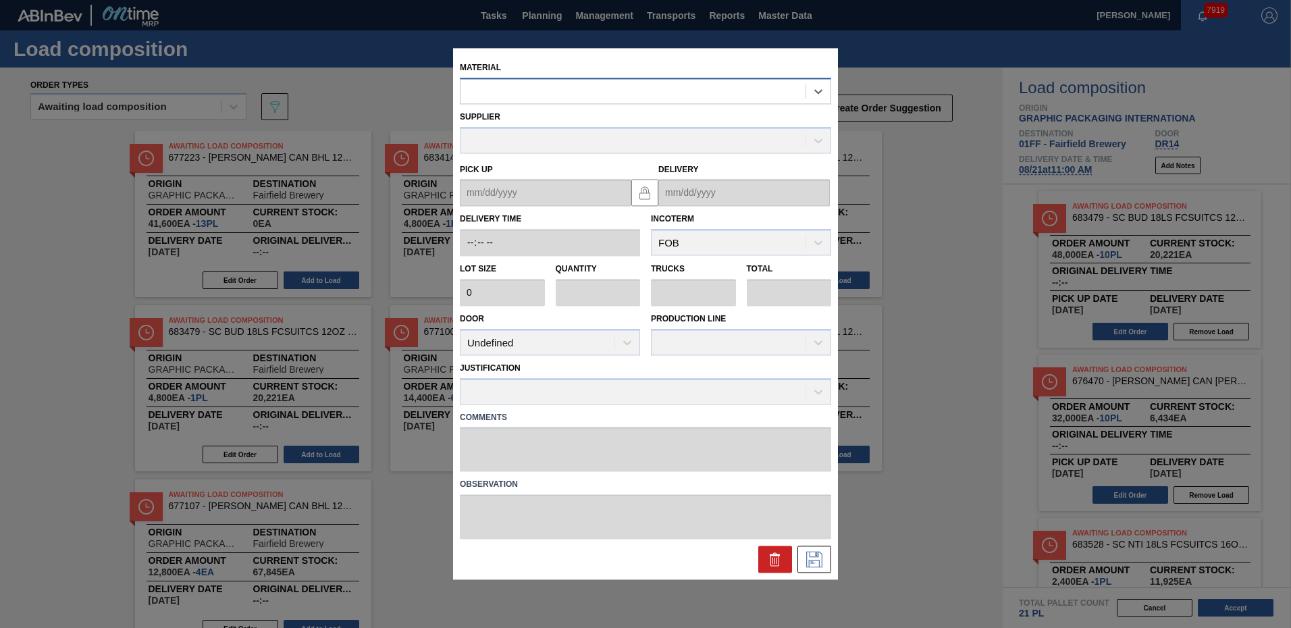
type input "36,000"
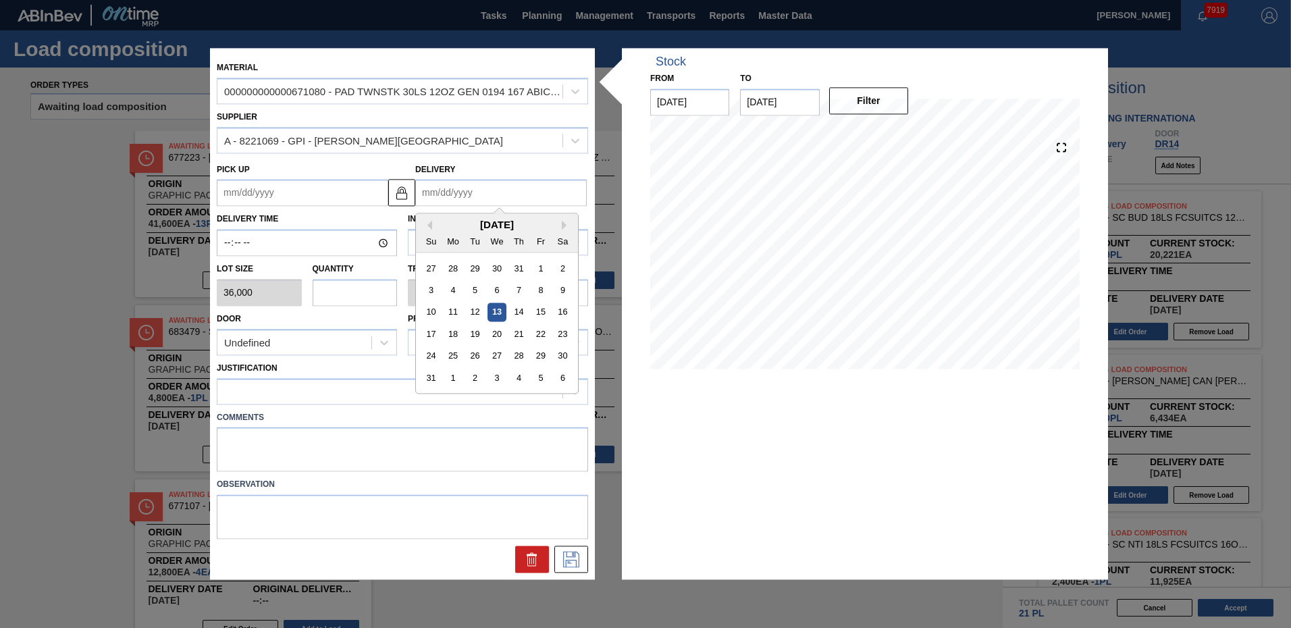
click at [462, 198] on input "Delivery" at bounding box center [500, 193] width 171 height 27
click at [477, 194] on input "Delivery" at bounding box center [500, 193] width 171 height 27
type input "8"
type up "[DATE]"
type input "8/"
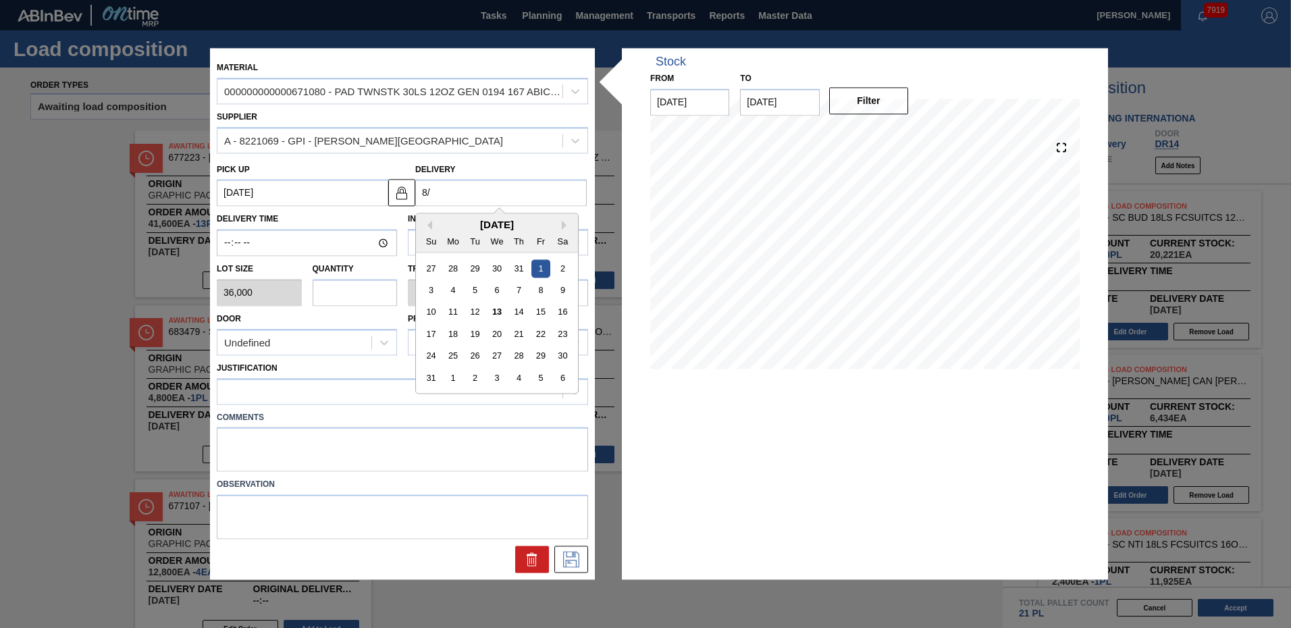
type up "[DATE]"
type input "8/2"
type up "[DATE]"
type input "8/22"
type up "[DATE]"
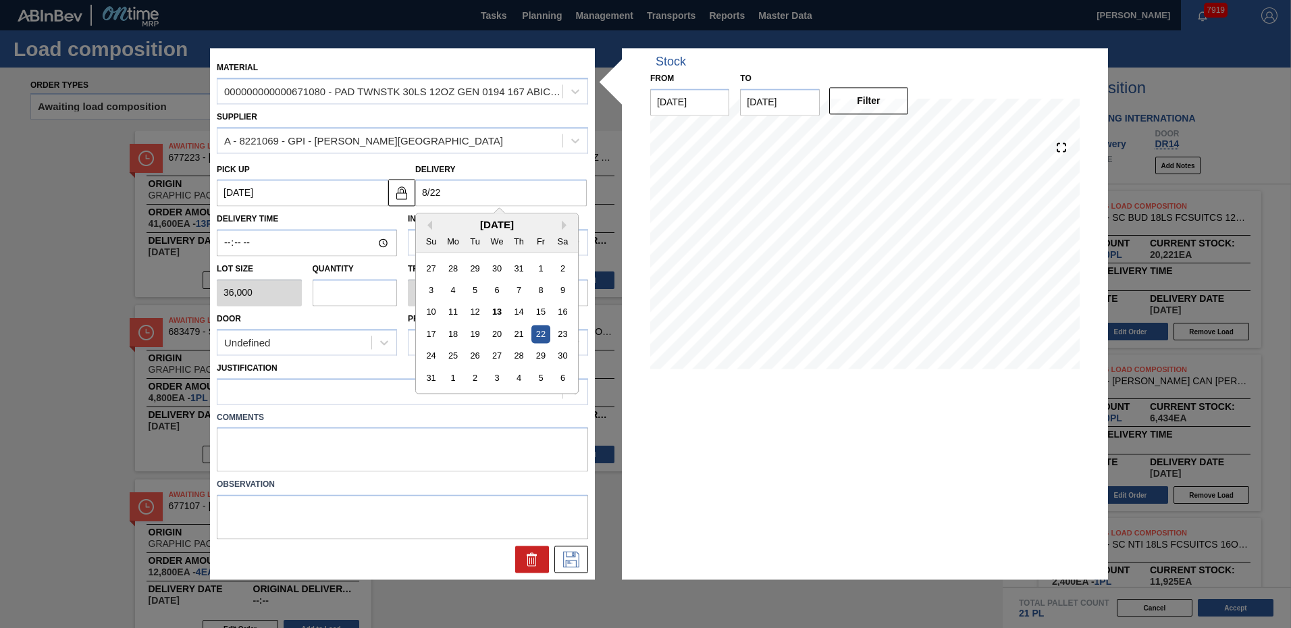
type input "8/2"
type up "[DATE]"
type input "8/21"
type up "[DATE]"
click at [516, 330] on div "21" at bounding box center [519, 334] width 18 height 18
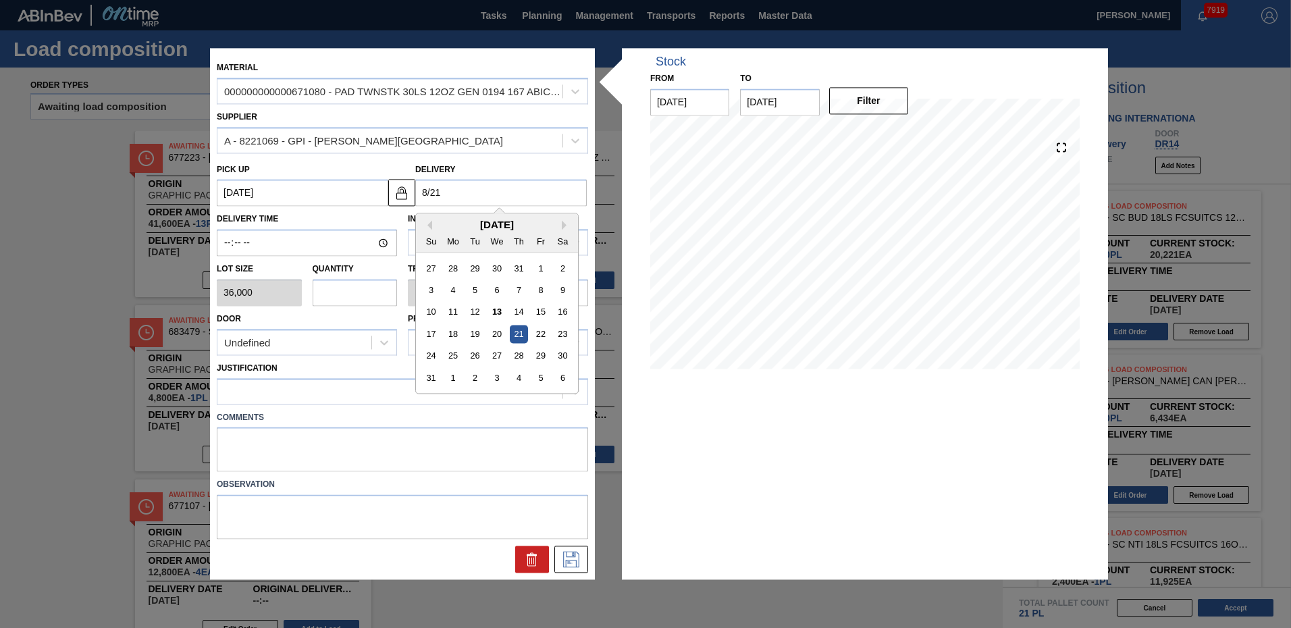
type input "[DATE]"
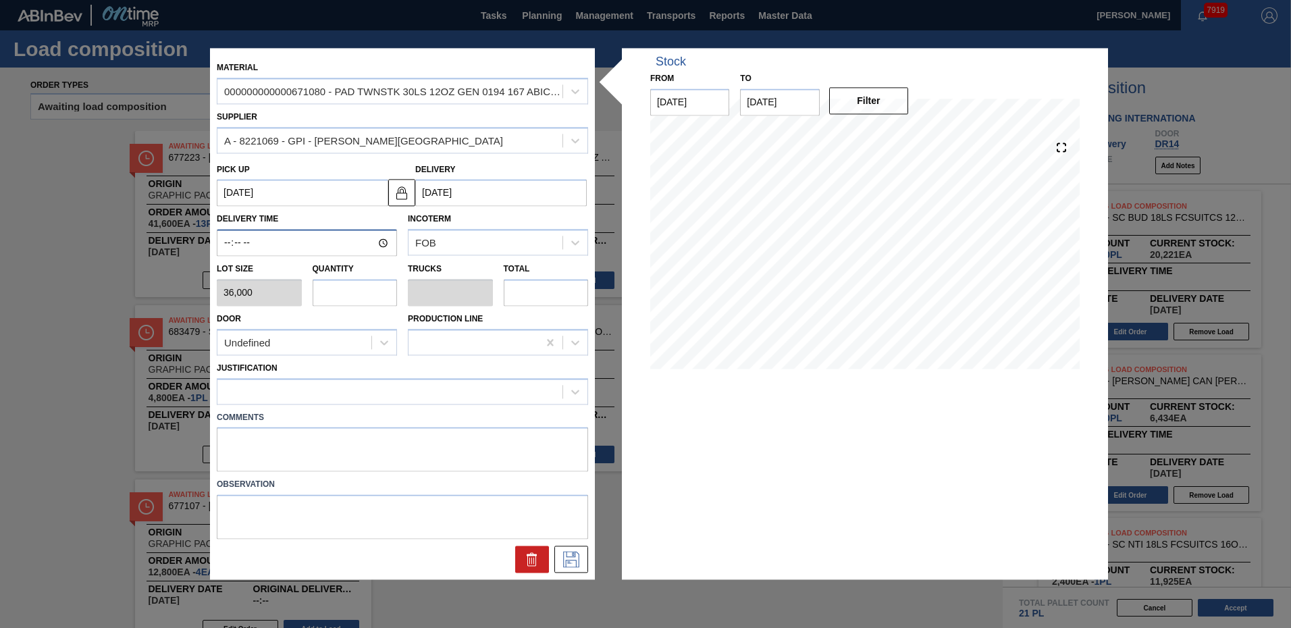
click at [228, 246] on input "Delivery Time" at bounding box center [307, 242] width 180 height 27
type input "11:00"
click at [342, 287] on input "text" at bounding box center [355, 292] width 85 height 27
type input "1"
type input "0.045"
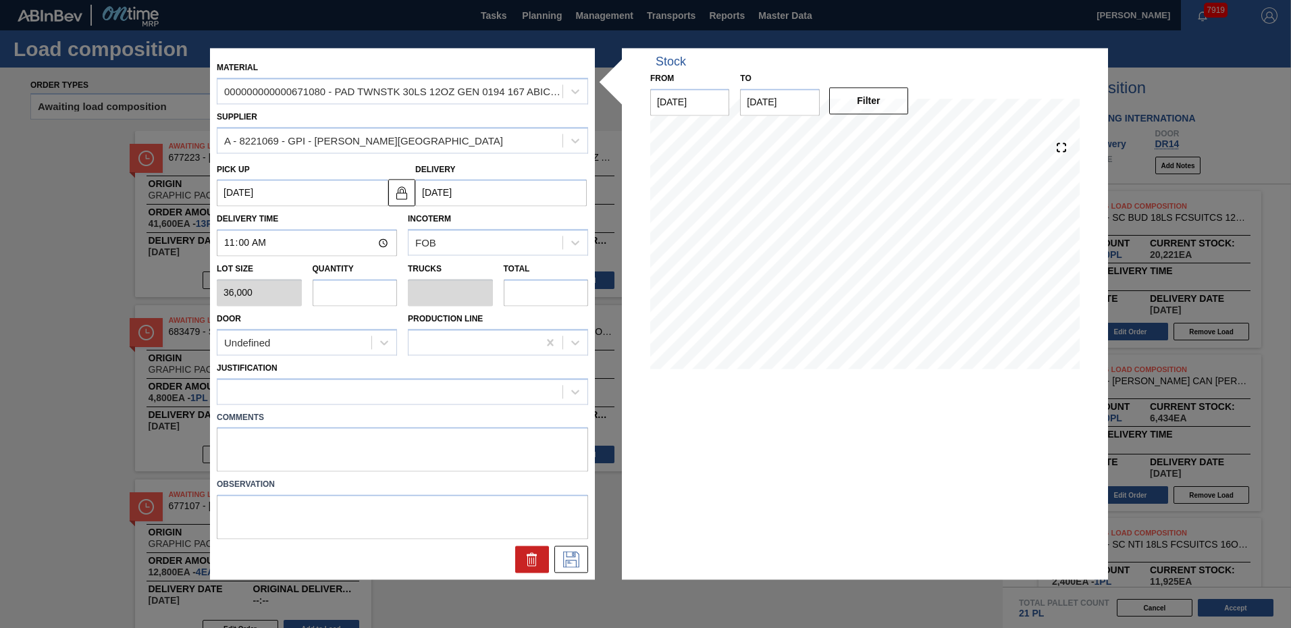
type input "36,000"
type input "1"
click at [285, 341] on div "Undefined" at bounding box center [294, 343] width 154 height 20
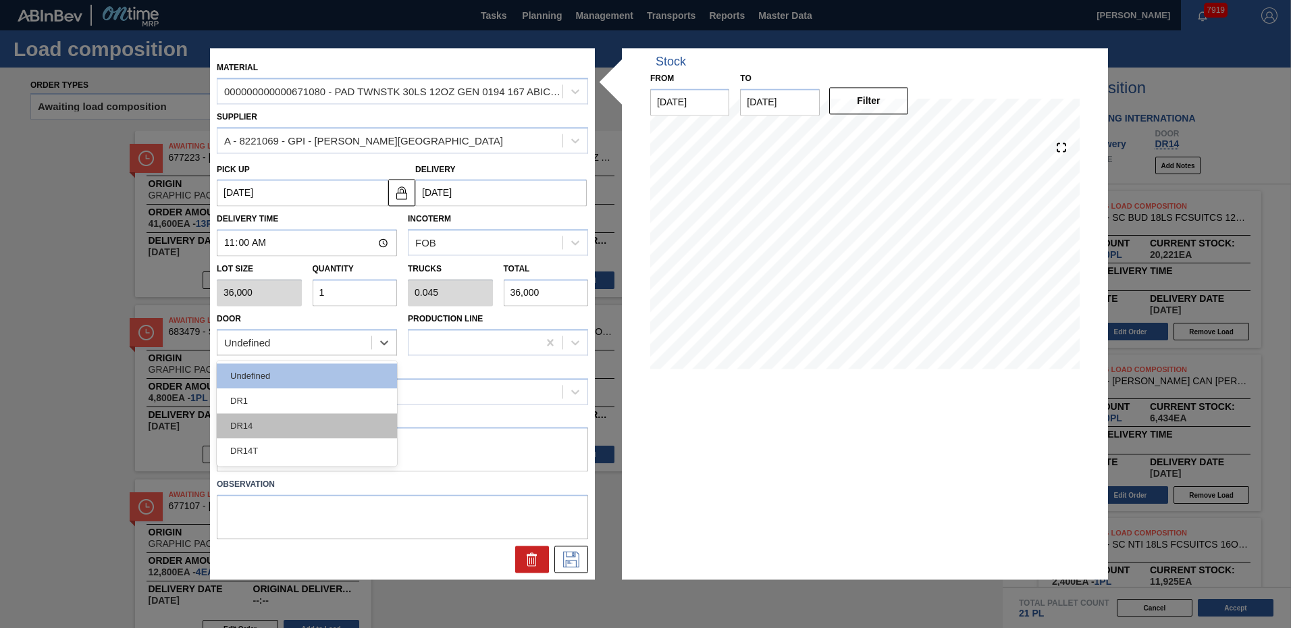
click at [268, 433] on div "DR14" at bounding box center [307, 425] width 180 height 25
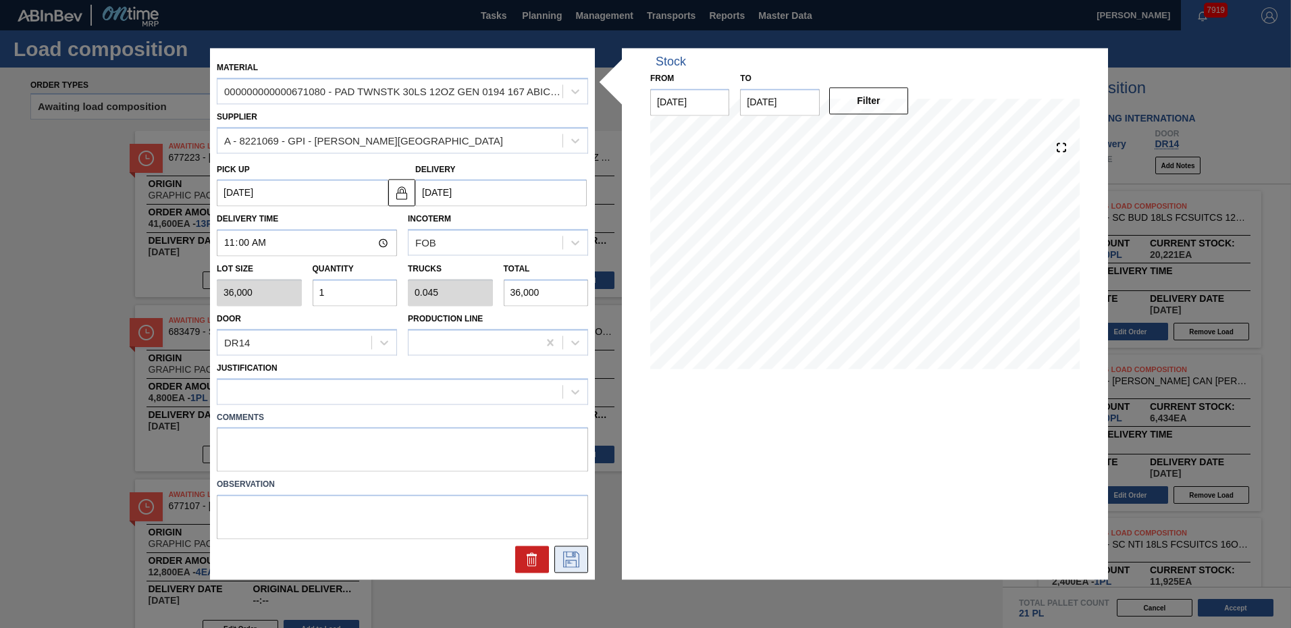
click at [562, 562] on icon at bounding box center [571, 559] width 22 height 16
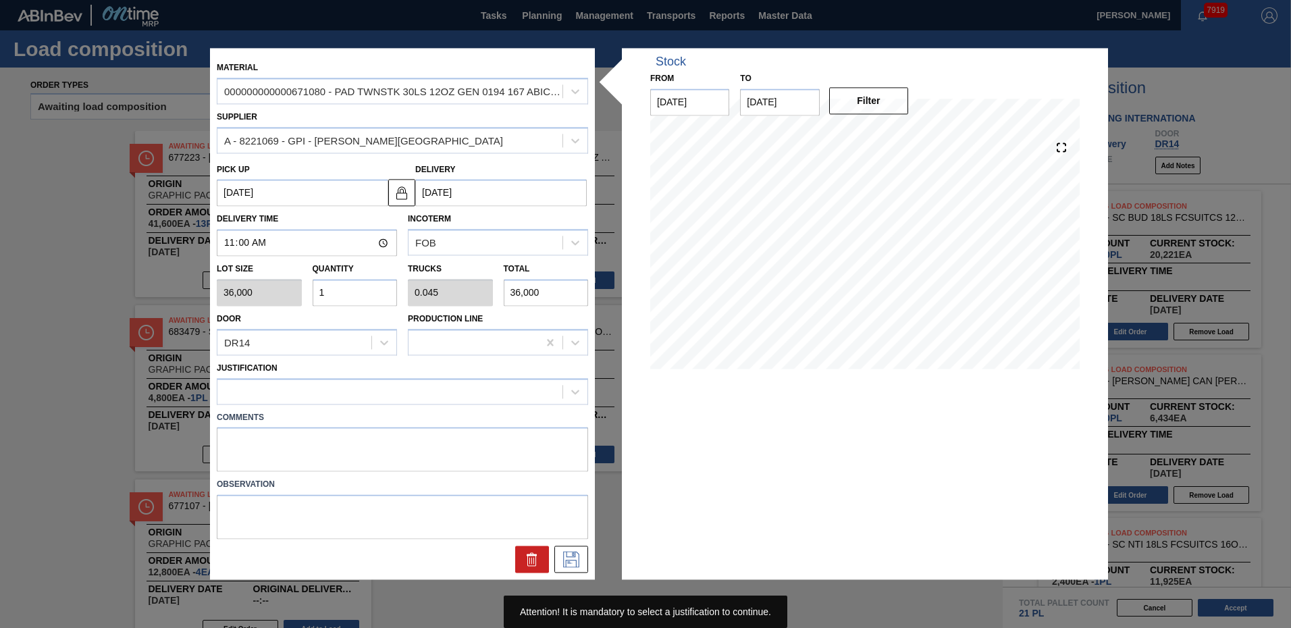
click at [532, 404] on div "Comments" at bounding box center [402, 437] width 382 height 67
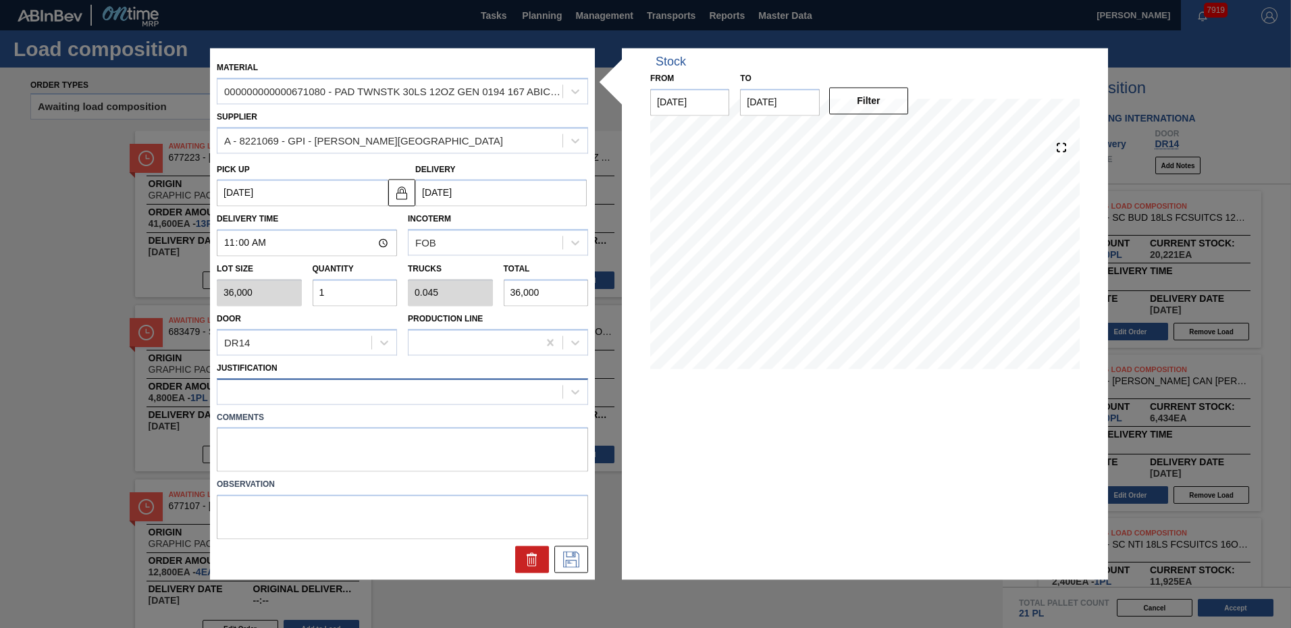
click at [547, 384] on div at bounding box center [389, 391] width 345 height 20
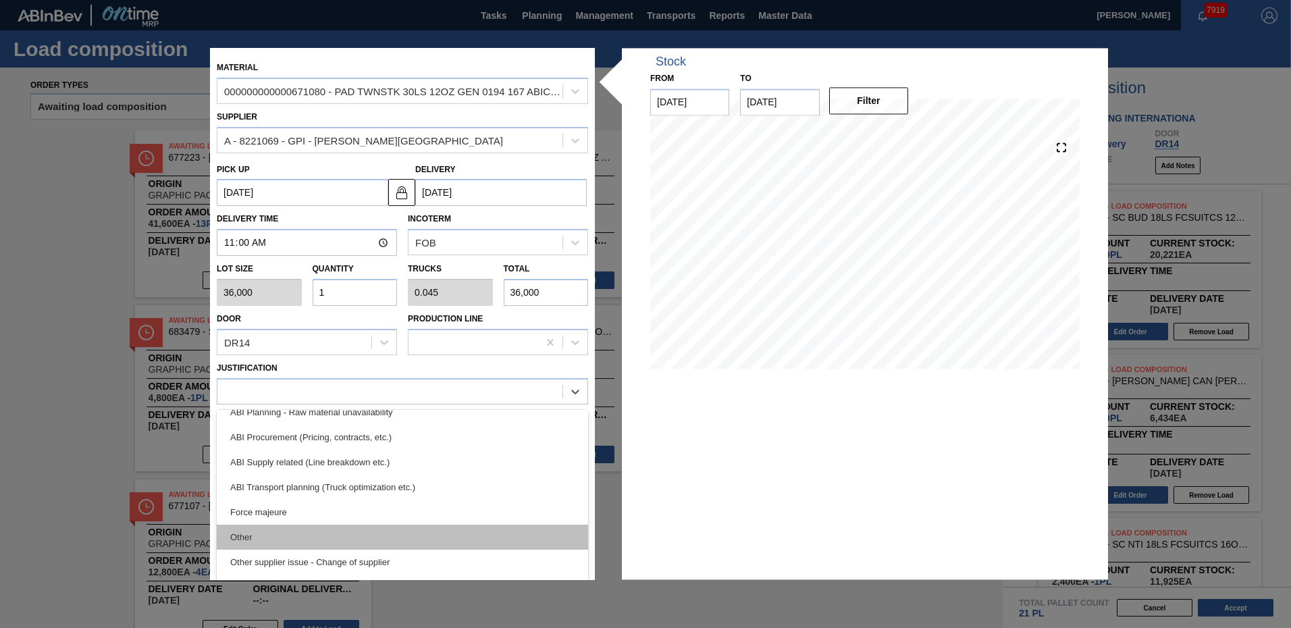
scroll to position [165, 0]
click at [266, 539] on div "Other" at bounding box center [402, 534] width 371 height 25
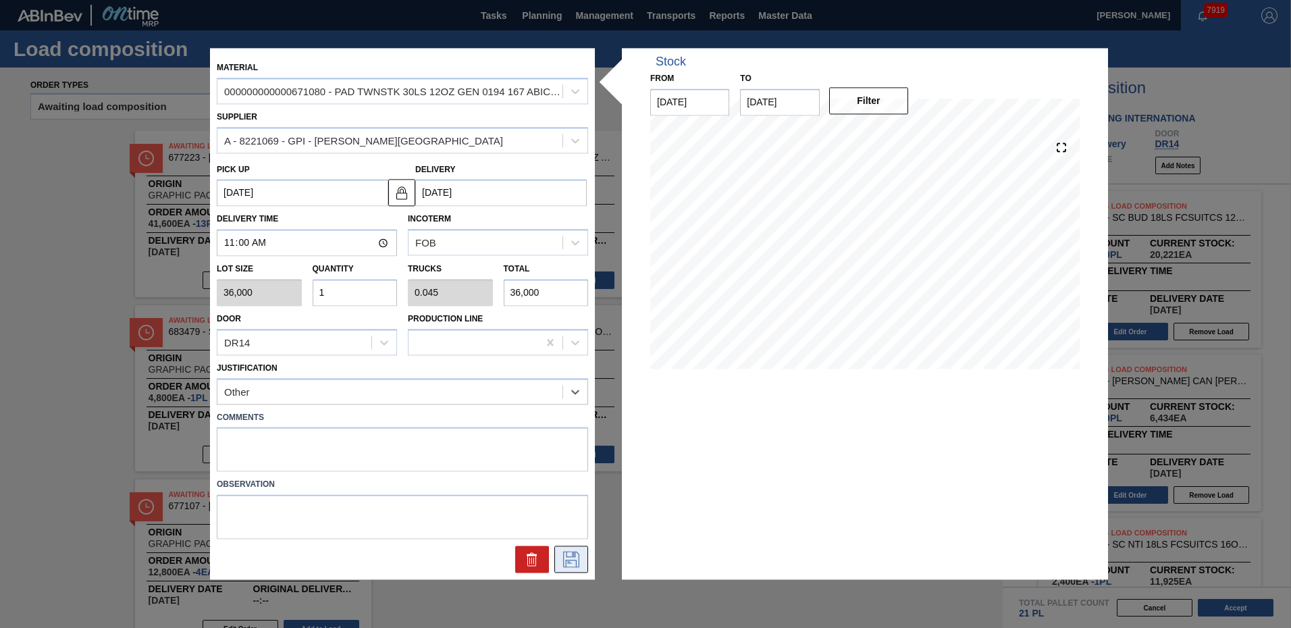
click at [568, 559] on icon at bounding box center [571, 559] width 22 height 16
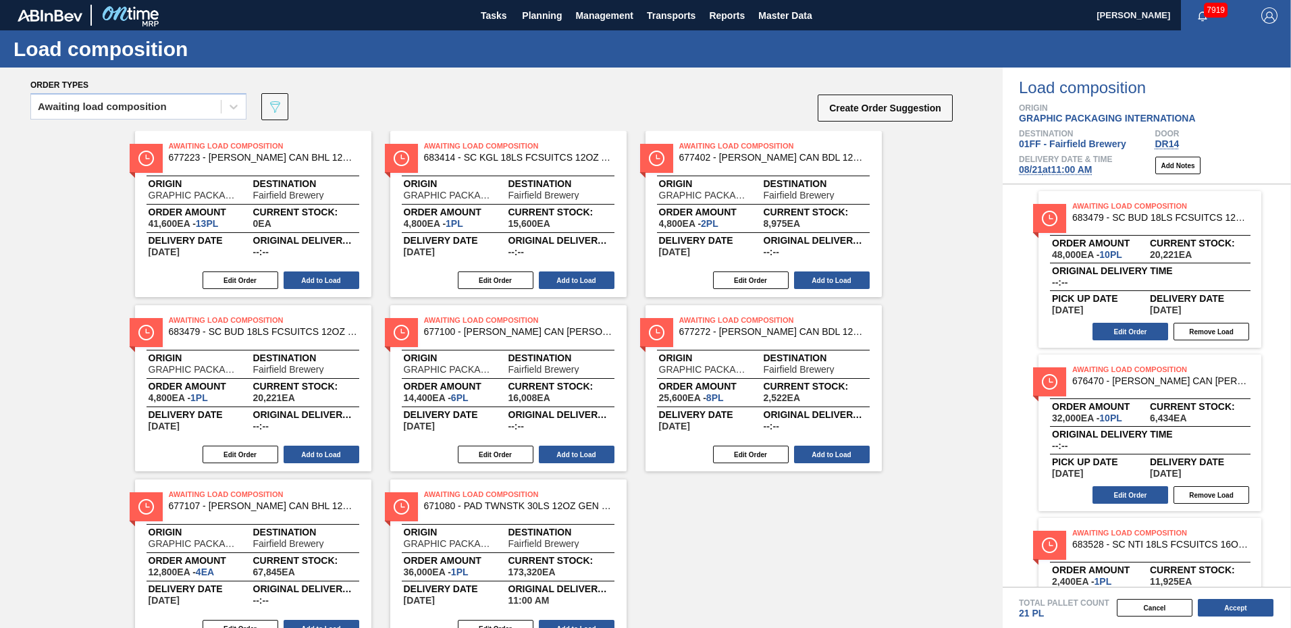
scroll to position [58, 0]
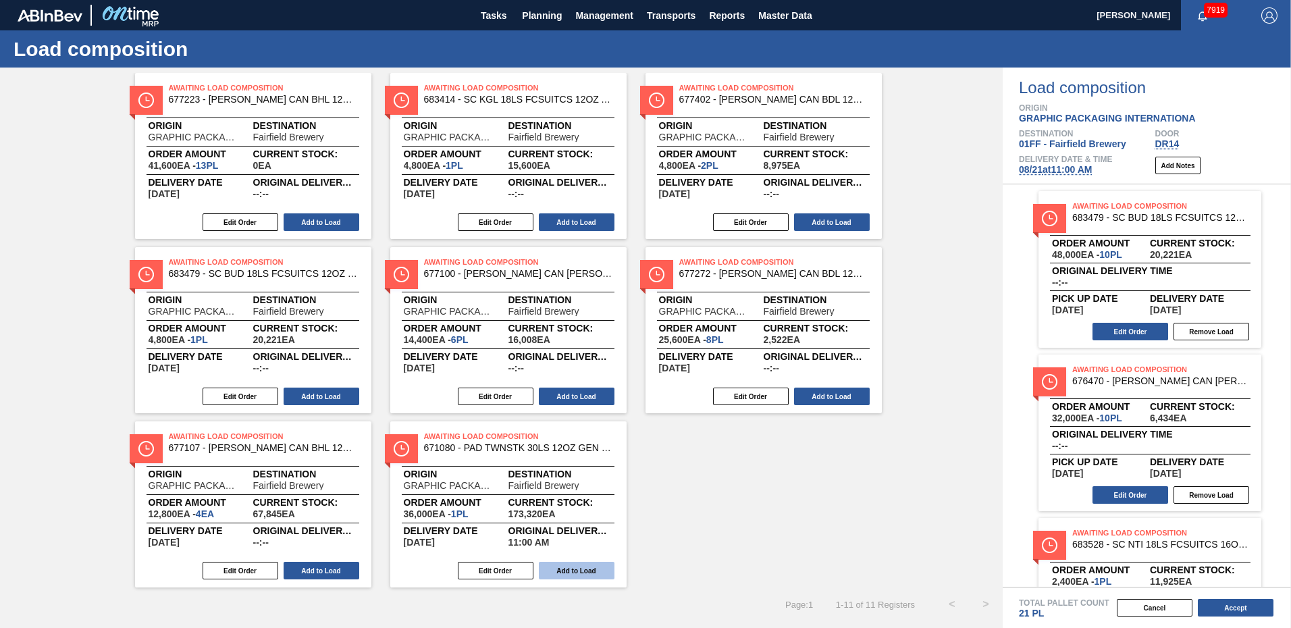
click at [580, 572] on button "Add to Load" at bounding box center [577, 571] width 76 height 18
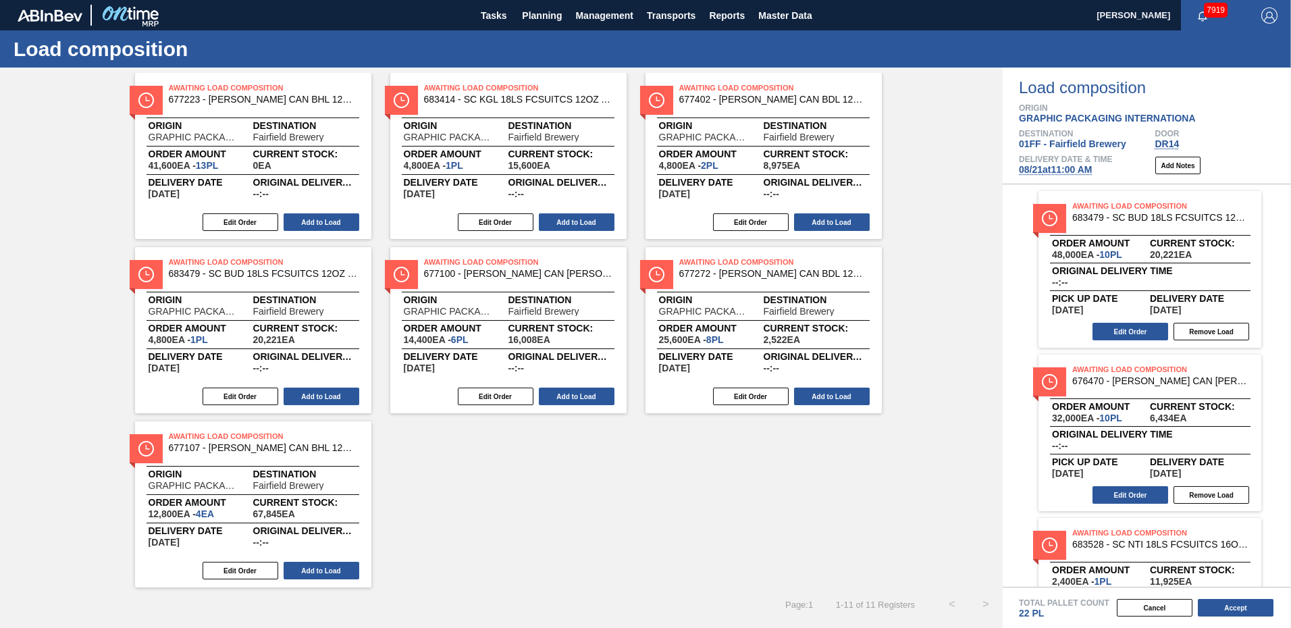
scroll to position [258, 0]
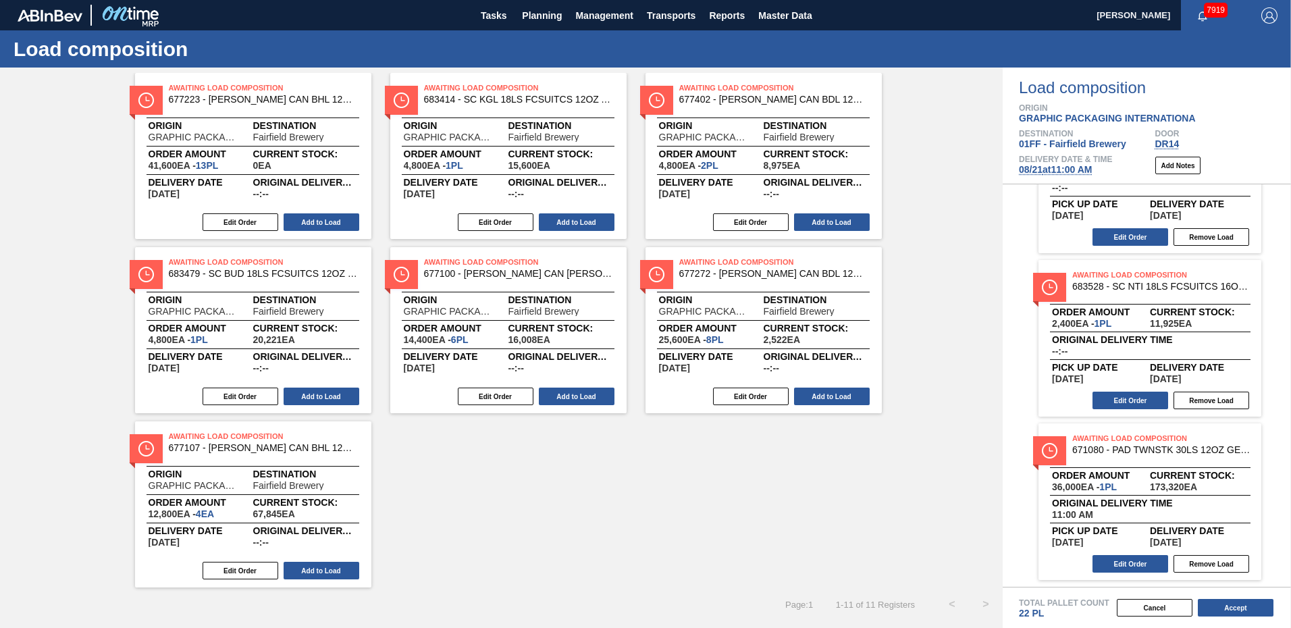
drag, startPoint x: 1247, startPoint y: 607, endPoint x: -2084, endPoint y: 581, distance: 3331.1
click at [0, 0] on html "Tasks Planning Management Transports Reports Master Data [PERSON_NAME] 7919 Mar…" at bounding box center [645, 0] width 1291 height 0
click at [1247, 604] on button "Accept" at bounding box center [1235, 608] width 76 height 18
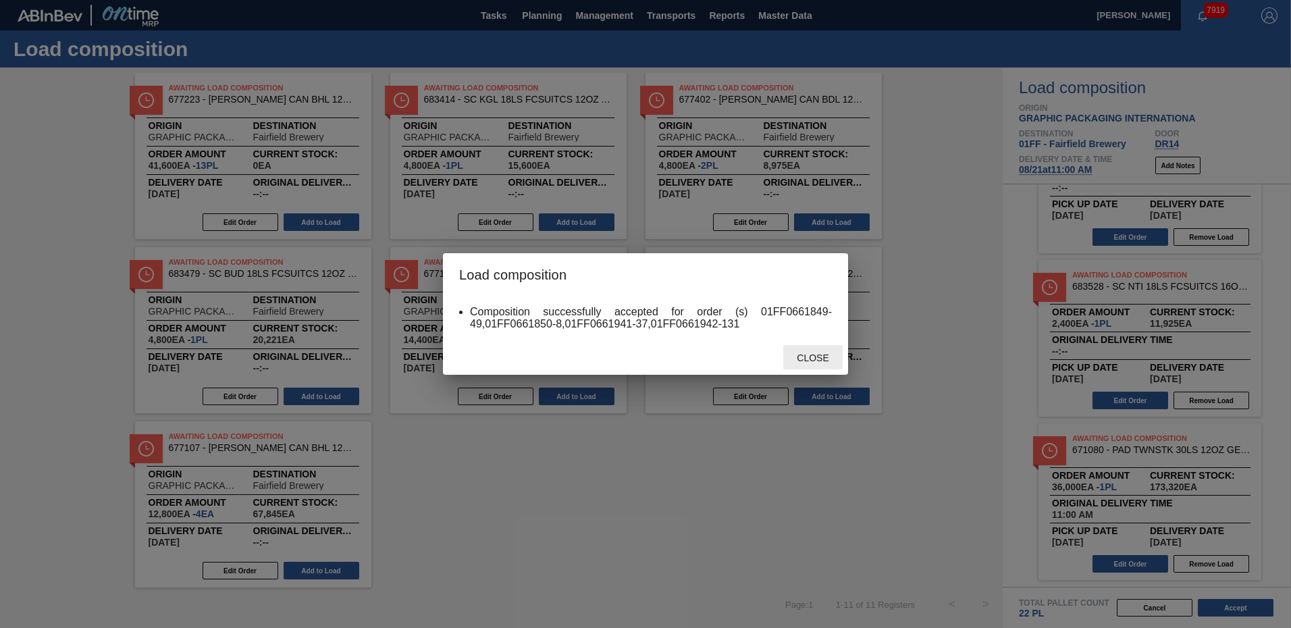
click at [821, 357] on span "Close" at bounding box center [812, 357] width 53 height 11
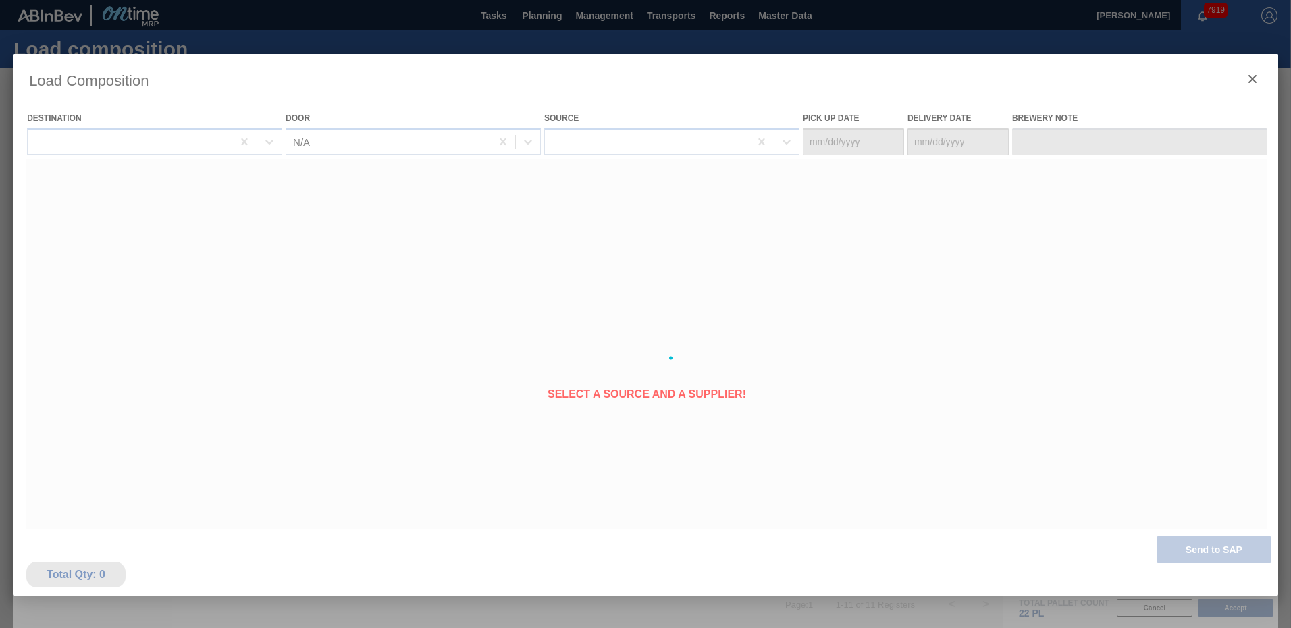
type Date "[DATE]"
